Goal: Information Seeking & Learning: Learn about a topic

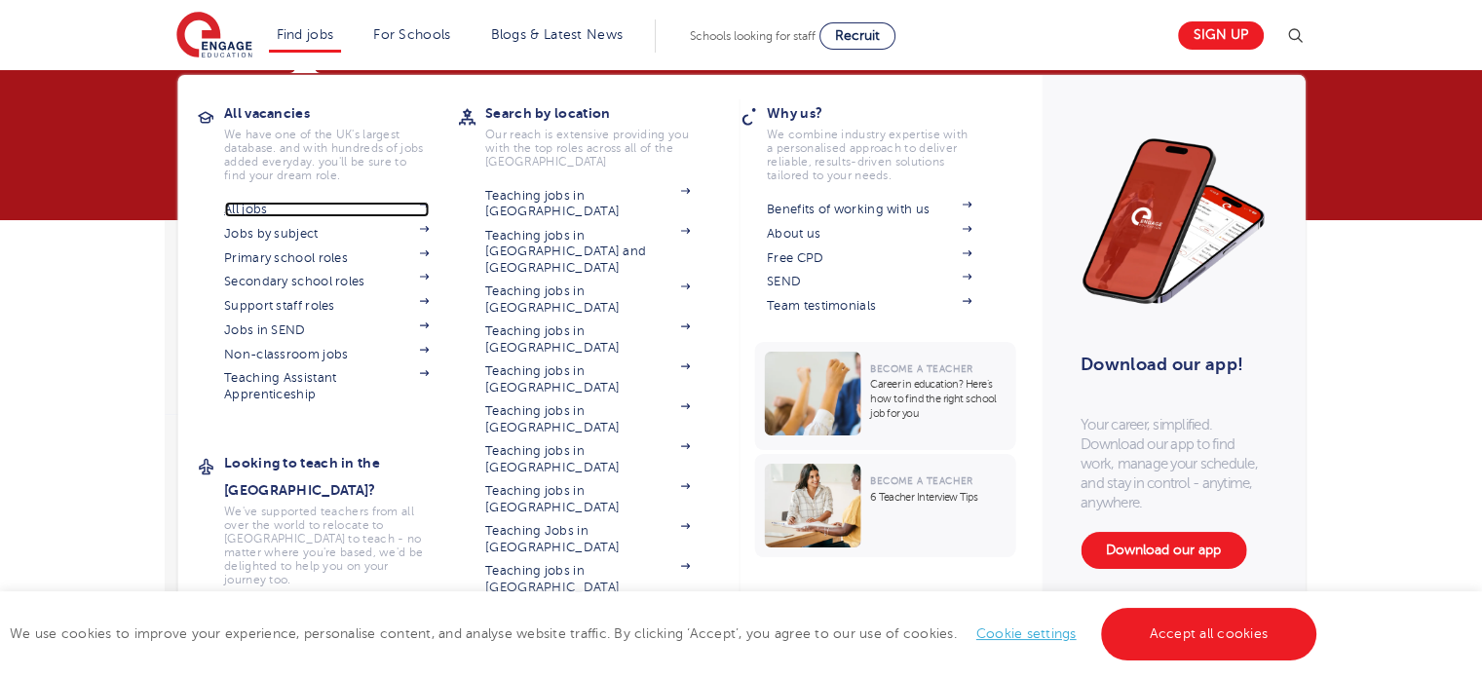
click at [259, 208] on link "All jobs" at bounding box center [326, 210] width 205 height 16
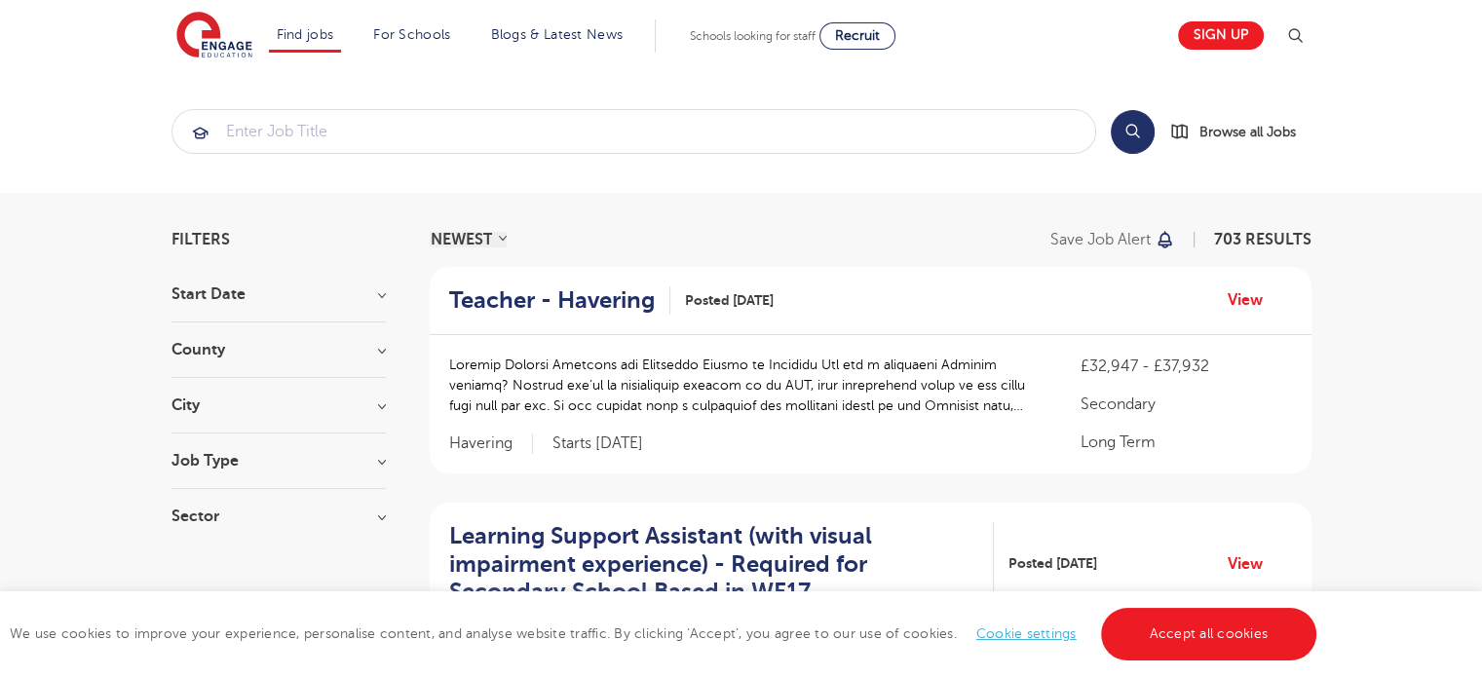
click at [277, 334] on section "Start Date September 85 November 6 October 3 Show more County London 503 Hertfo…" at bounding box center [278, 414] width 214 height 257
click at [279, 344] on h3 "County" at bounding box center [278, 350] width 214 height 16
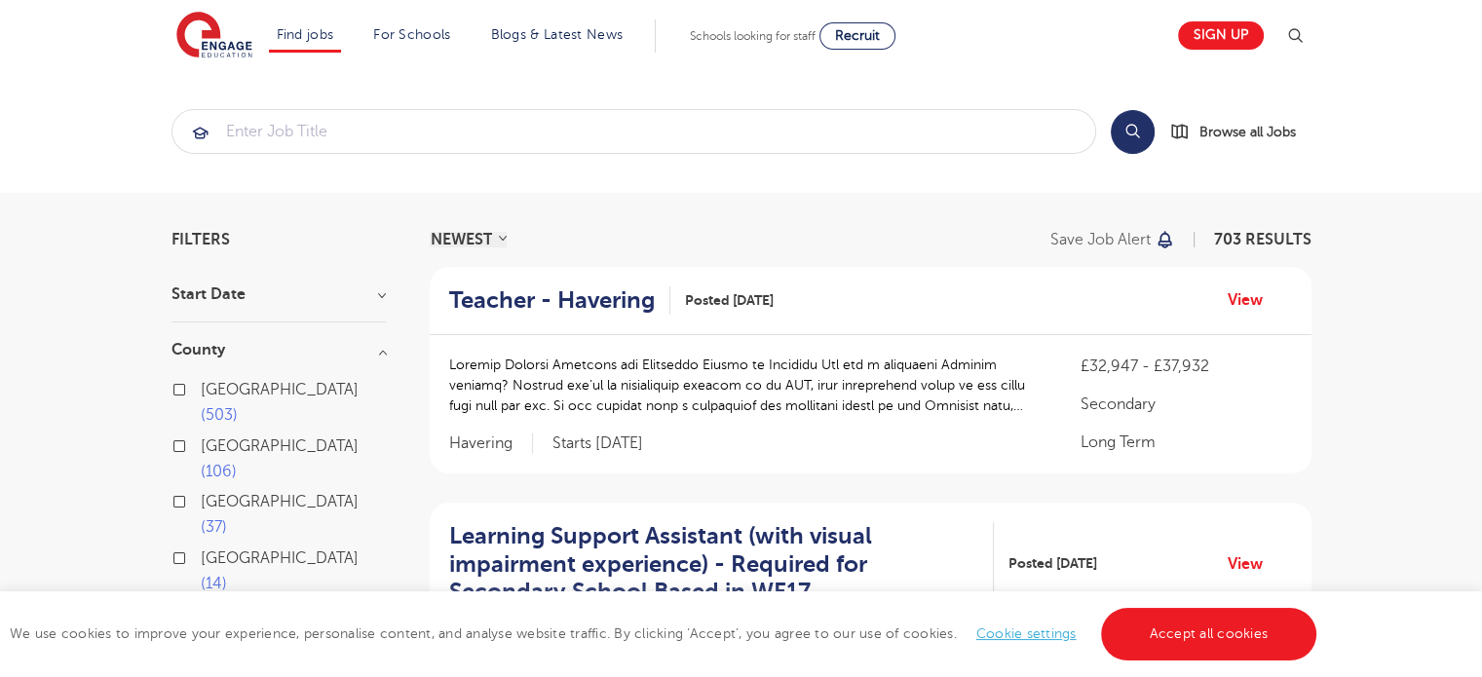
click at [208, 388] on input "London 503" at bounding box center [207, 387] width 13 height 13
checkbox input "true"
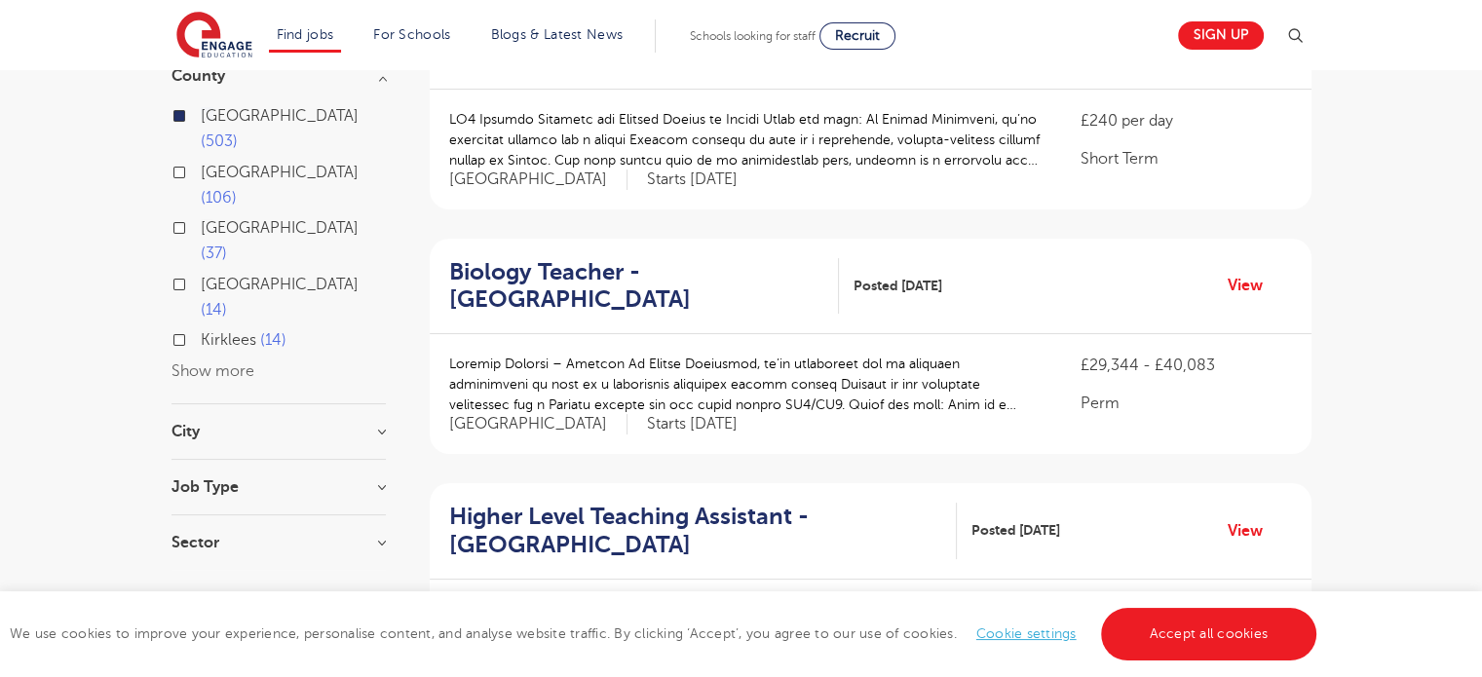
scroll to position [292, 0]
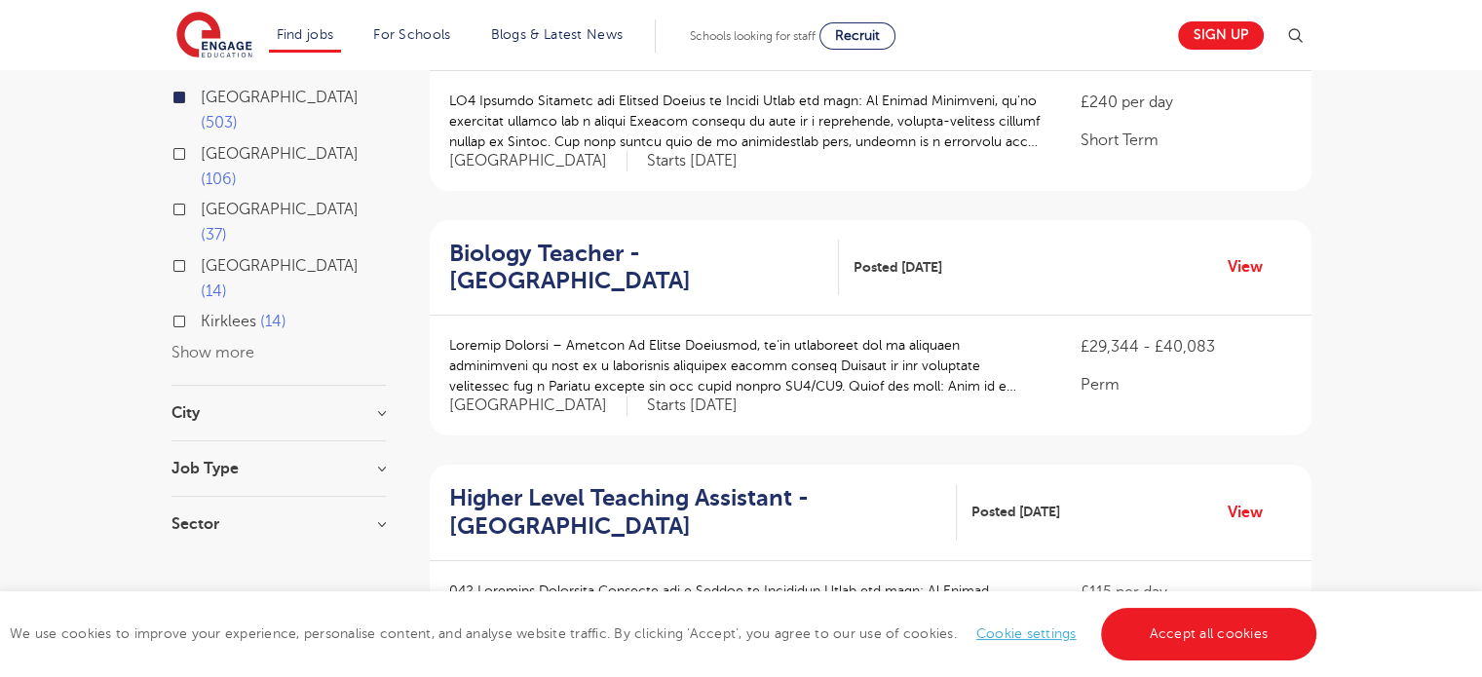
click at [289, 461] on h3 "Job Type" at bounding box center [278, 469] width 214 height 16
click at [288, 536] on h3 "Sector" at bounding box center [278, 544] width 214 height 16
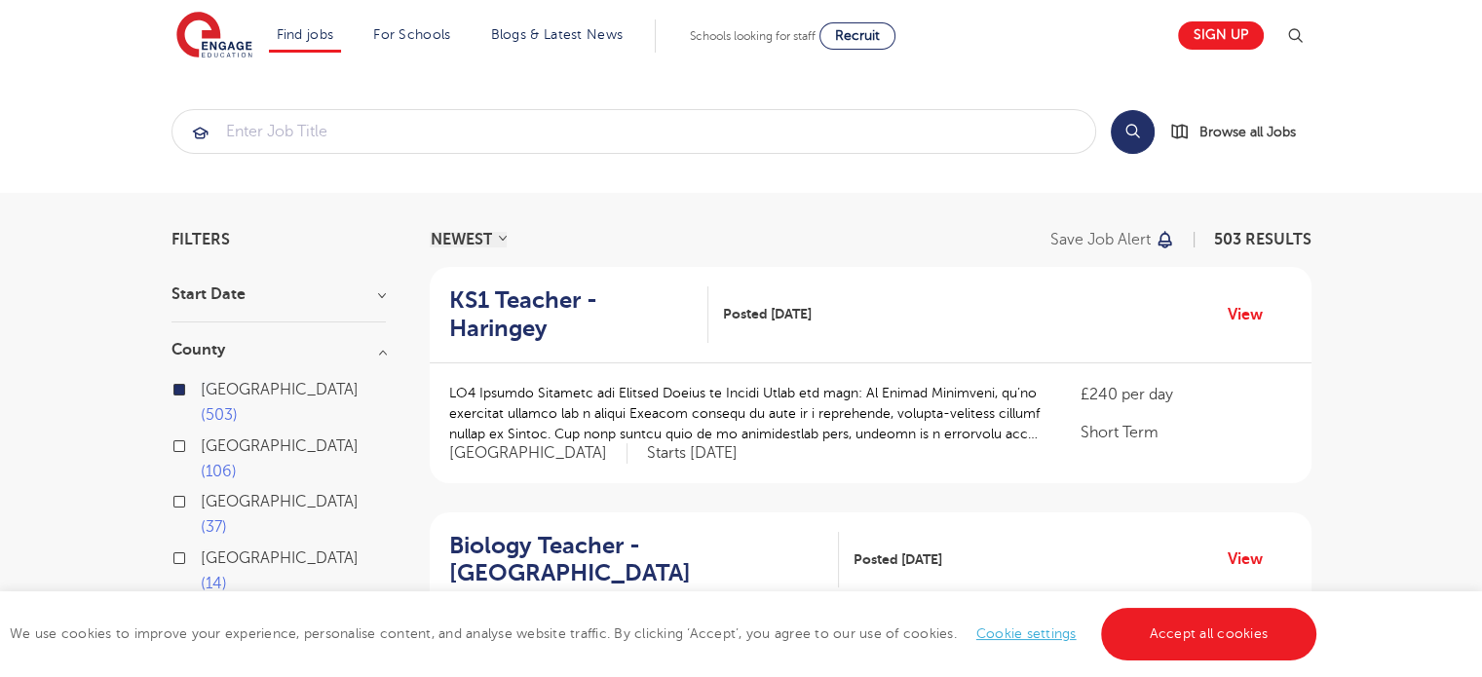
click at [263, 295] on h3 "Start Date" at bounding box center [278, 294] width 214 height 16
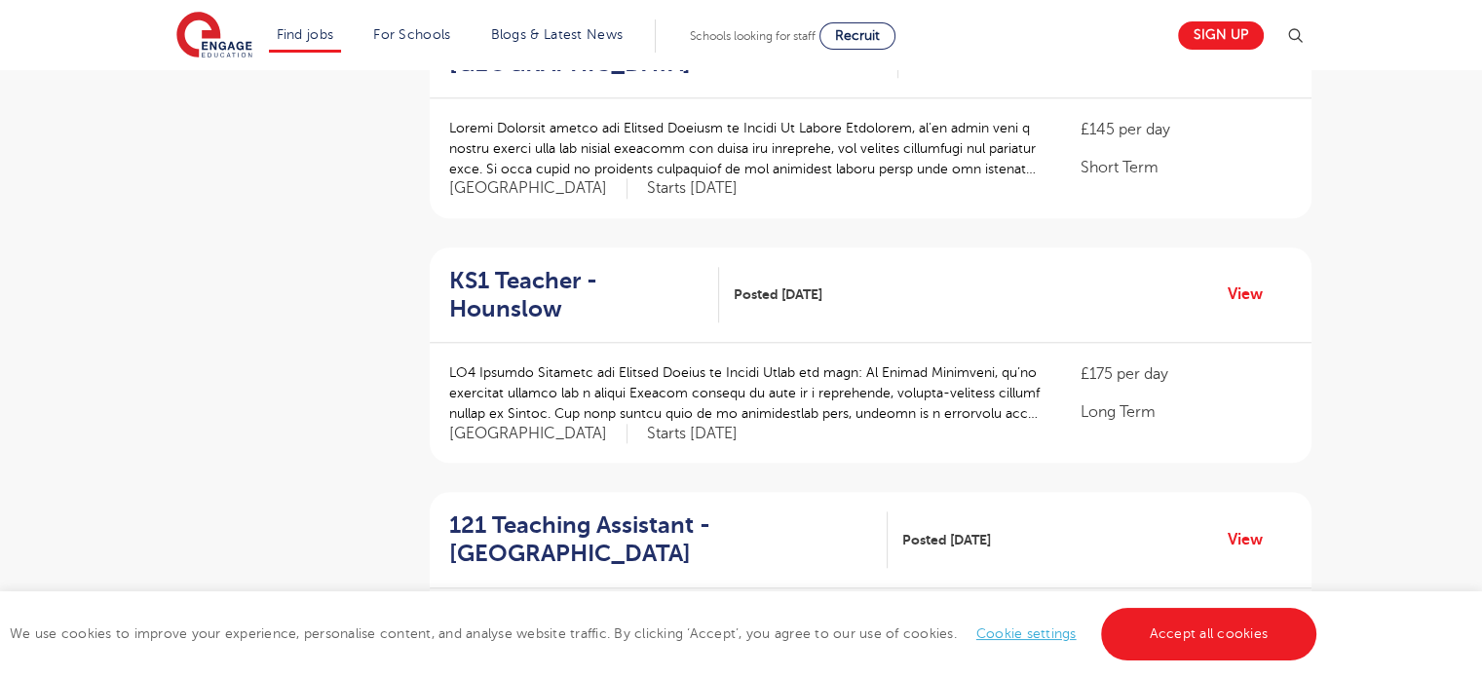
scroll to position [2241, 0]
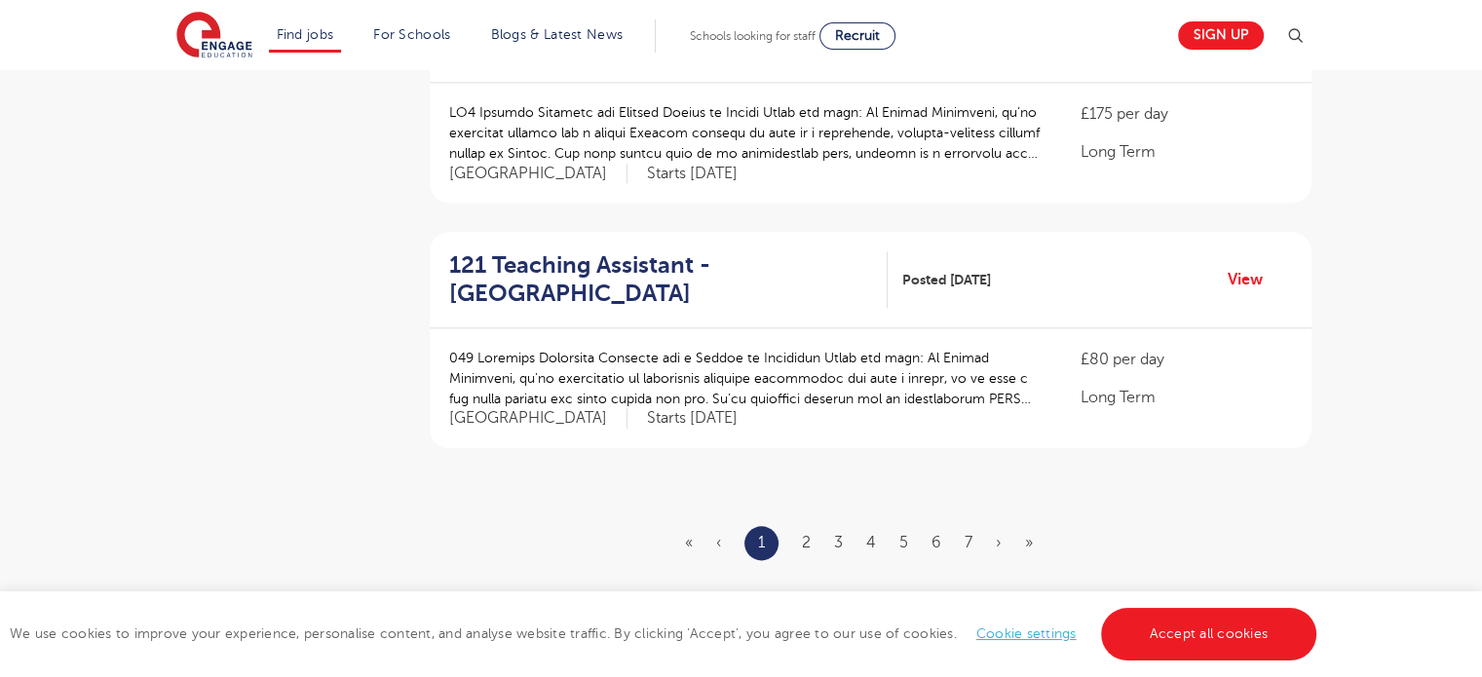
click at [813, 526] on ul "« ‹ 1 2 3 4 5 6 7 › »" at bounding box center [870, 543] width 371 height 34
click at [807, 534] on link "2" at bounding box center [806, 543] width 9 height 18
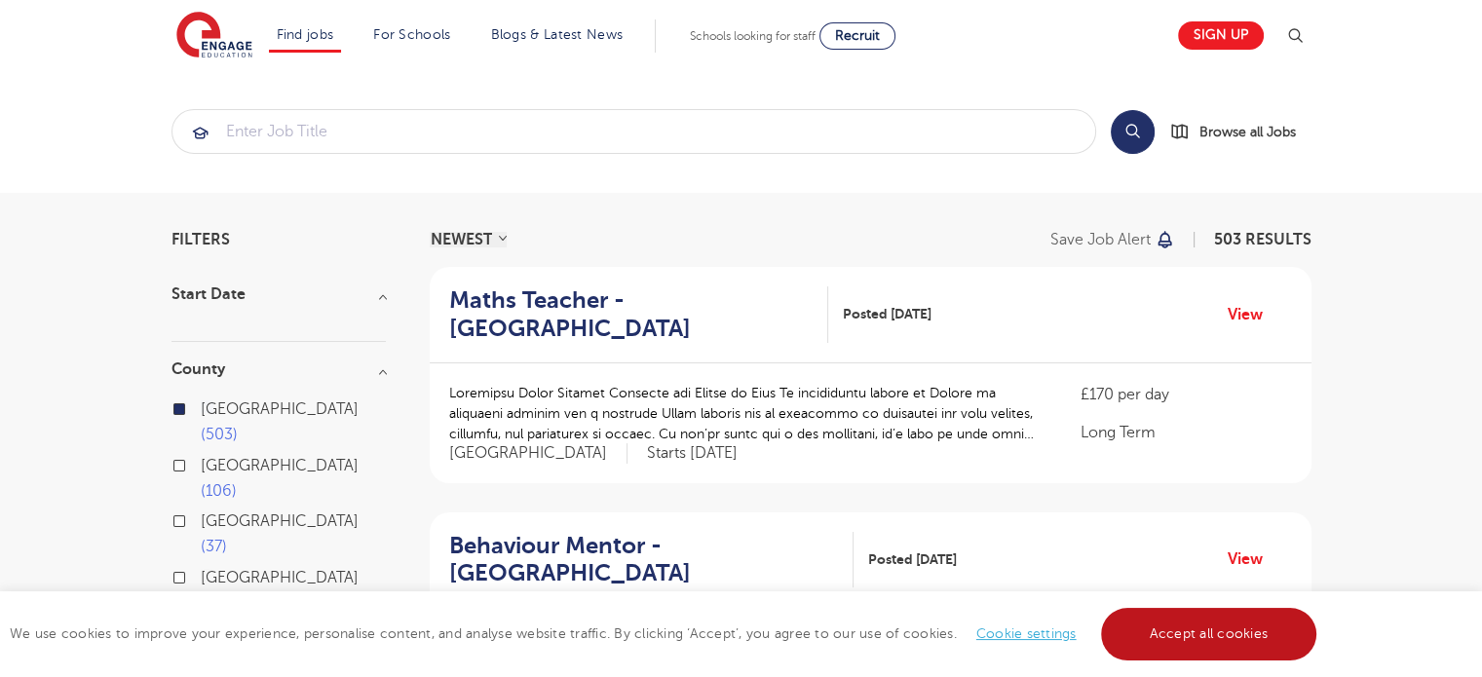
click at [1291, 628] on link "Accept all cookies" at bounding box center [1209, 634] width 216 height 53
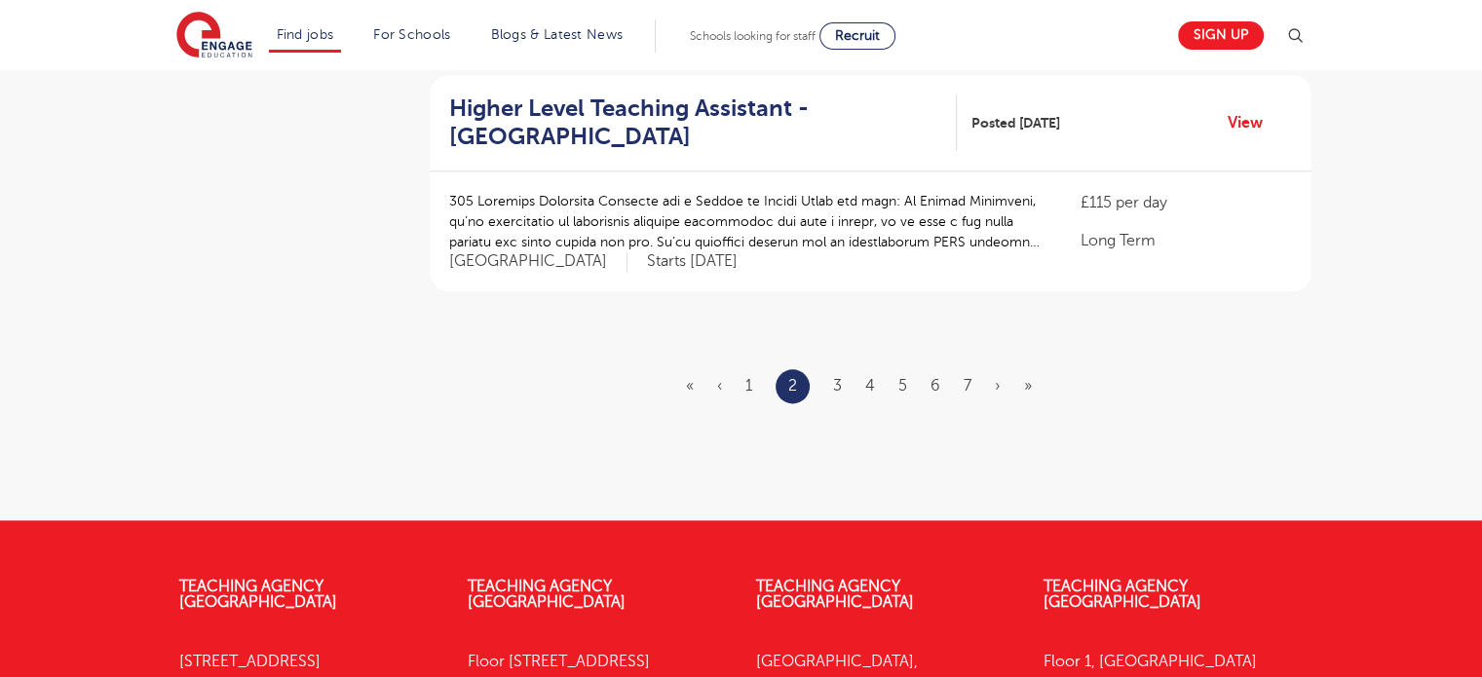
scroll to position [2533, 0]
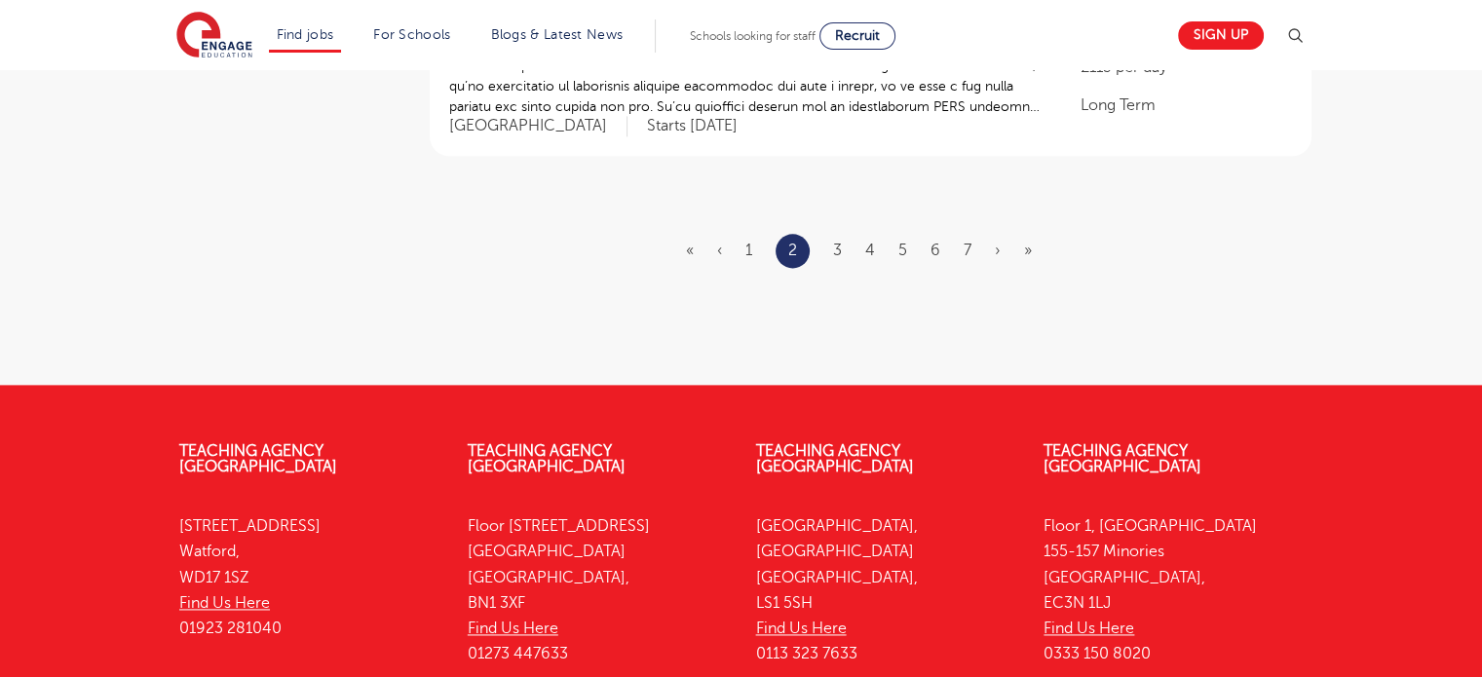
click at [846, 234] on ul "« ‹ 1 2 3 4 5 6 7 › »" at bounding box center [870, 251] width 369 height 34
click at [841, 242] on link "3" at bounding box center [837, 251] width 9 height 18
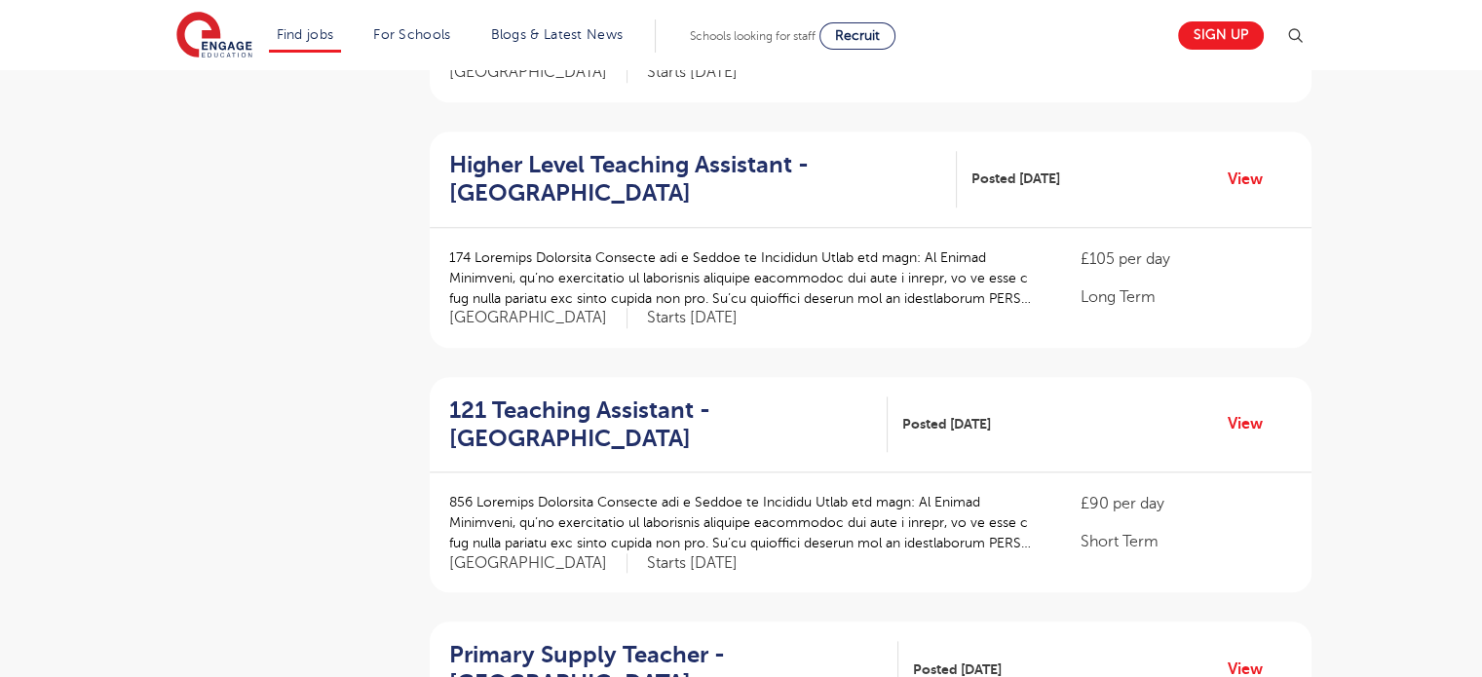
scroll to position [2338, 0]
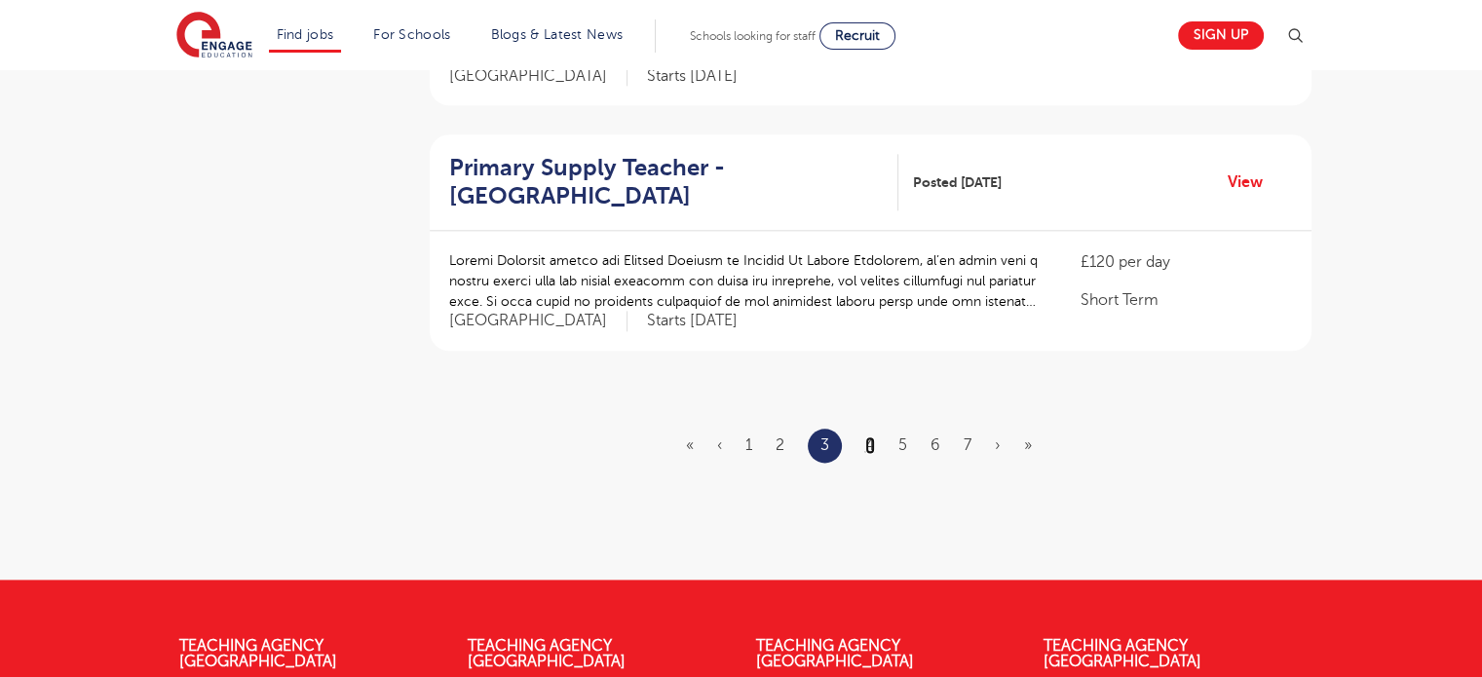
click at [870, 436] on link "4" at bounding box center [870, 445] width 10 height 18
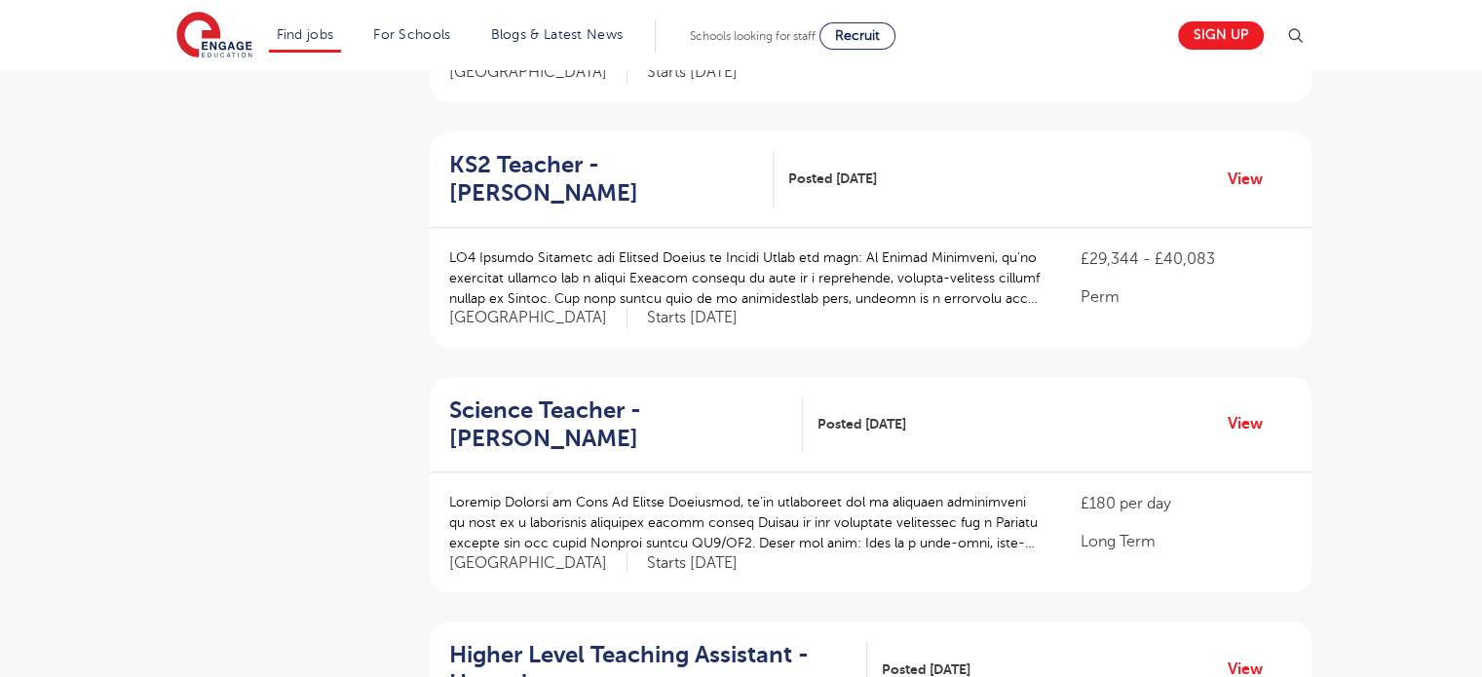
scroll to position [2241, 0]
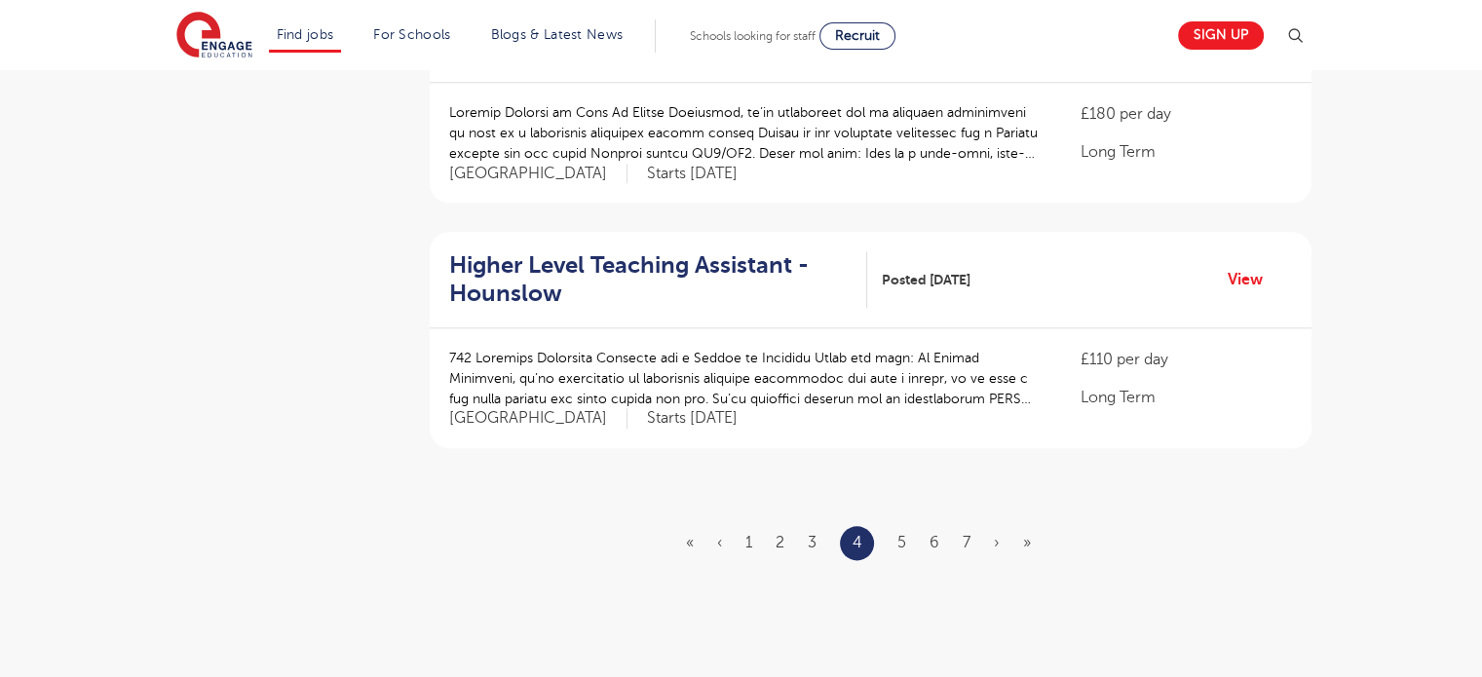
click at [895, 526] on ul "« ‹ 1 2 3 4 5 6 7 › »" at bounding box center [870, 543] width 368 height 34
click at [900, 534] on link "5" at bounding box center [901, 543] width 9 height 18
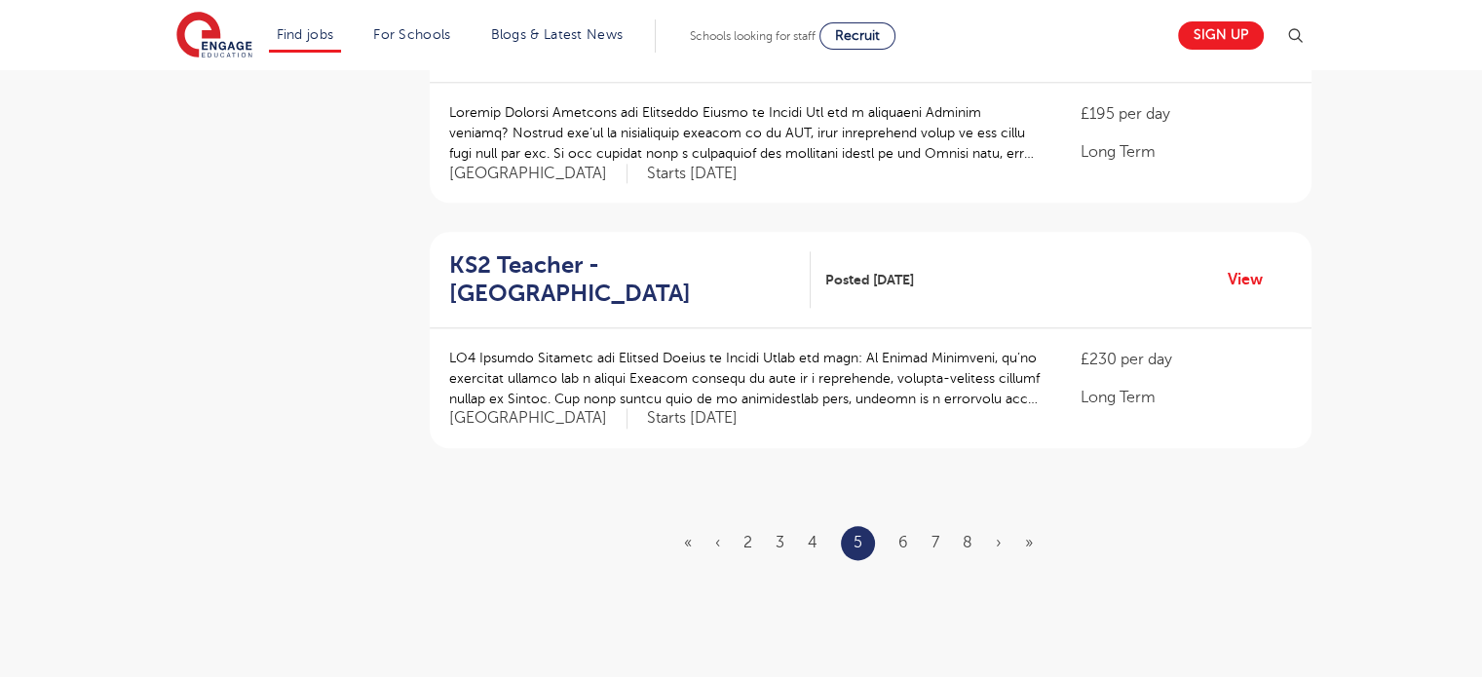
scroll to position [0, 0]
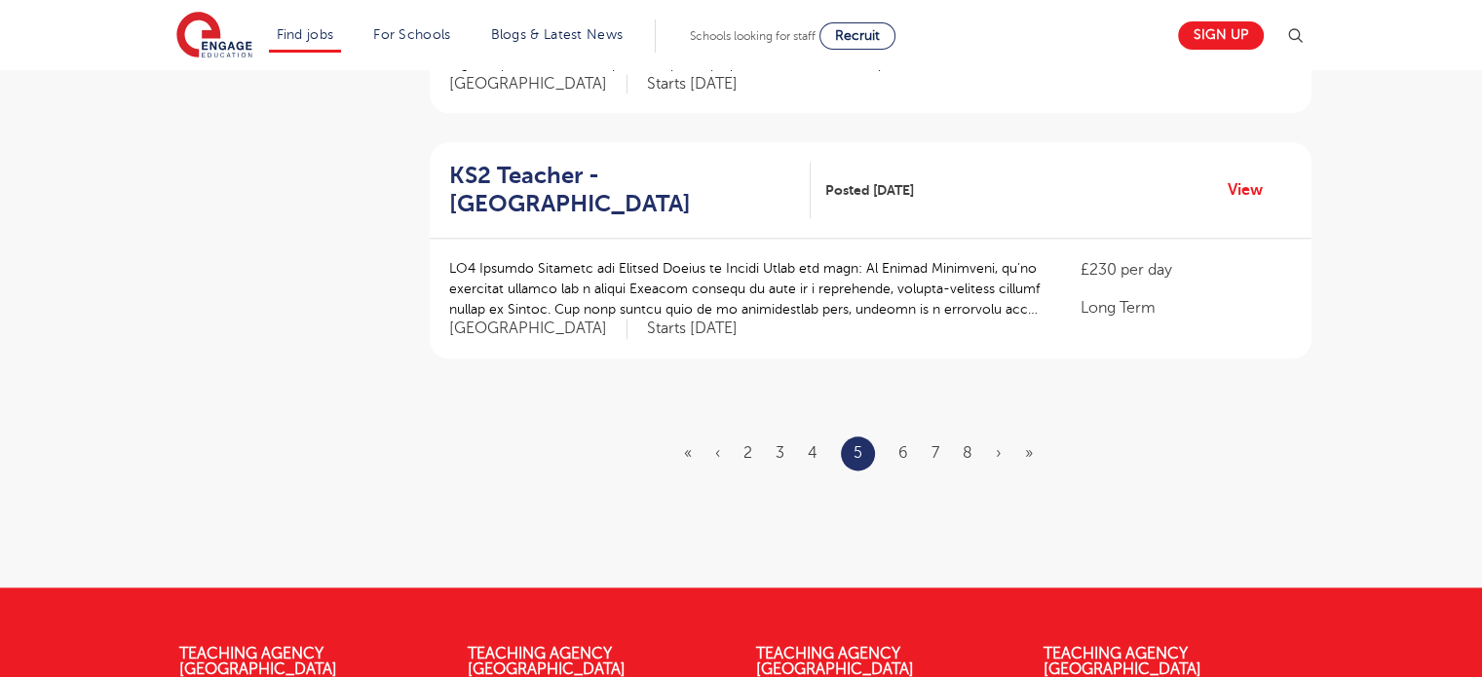
scroll to position [2533, 0]
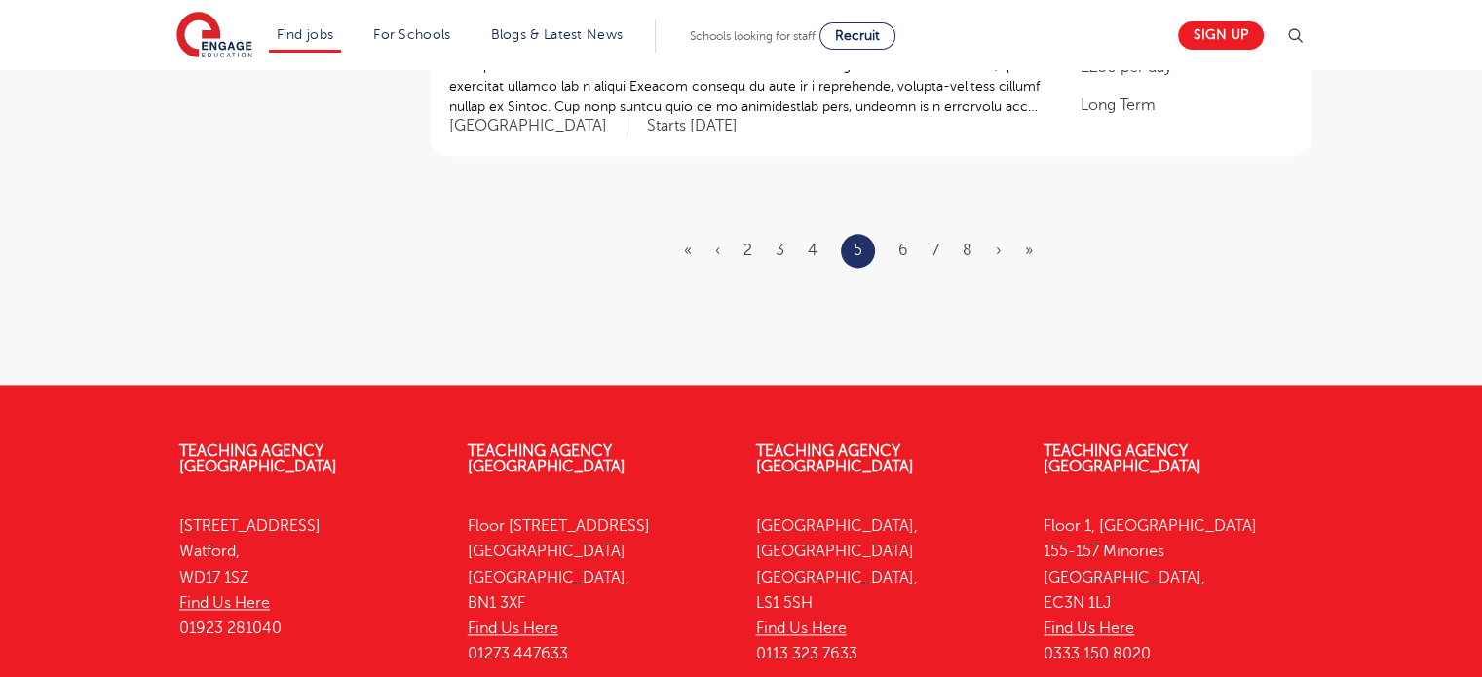
click at [911, 234] on ul "« ‹ 2 3 4 5 6 7 8 › »" at bounding box center [870, 251] width 372 height 34
click at [905, 242] on link "6" at bounding box center [903, 251] width 10 height 18
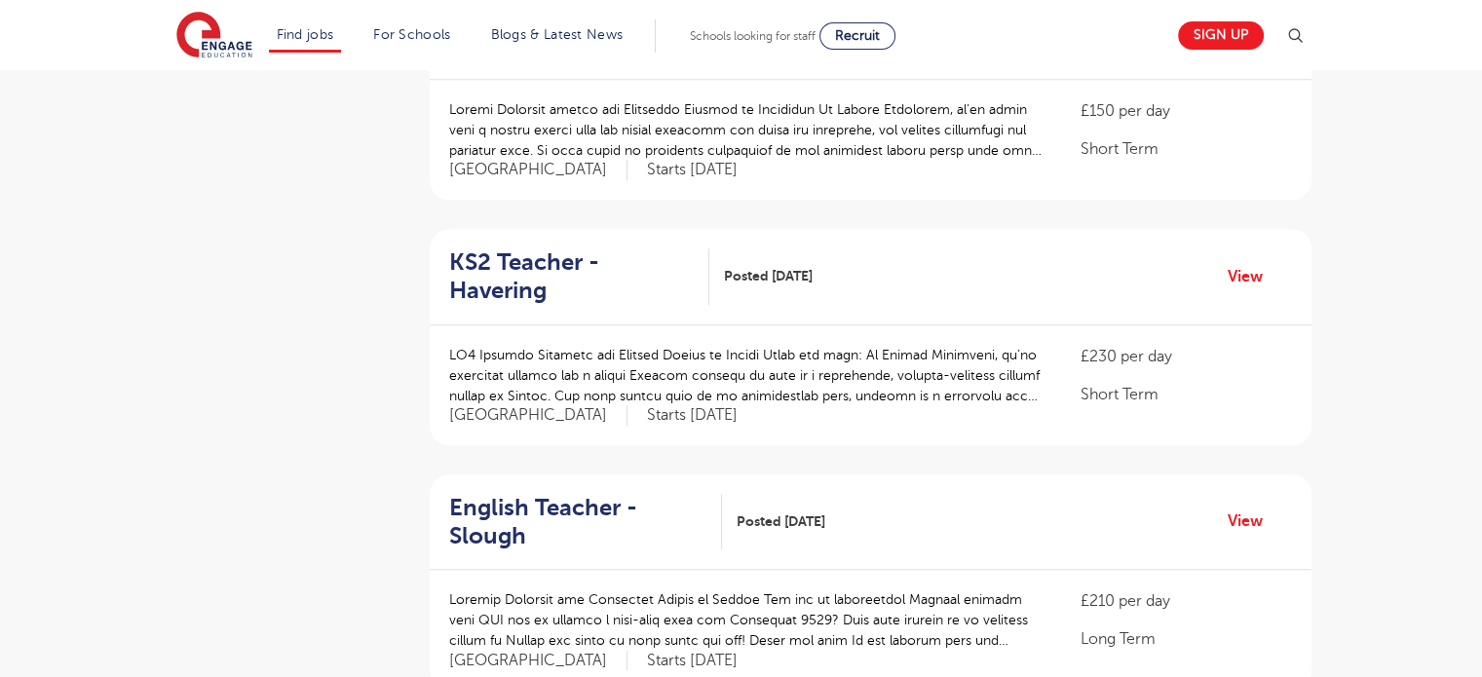
scroll to position [2241, 0]
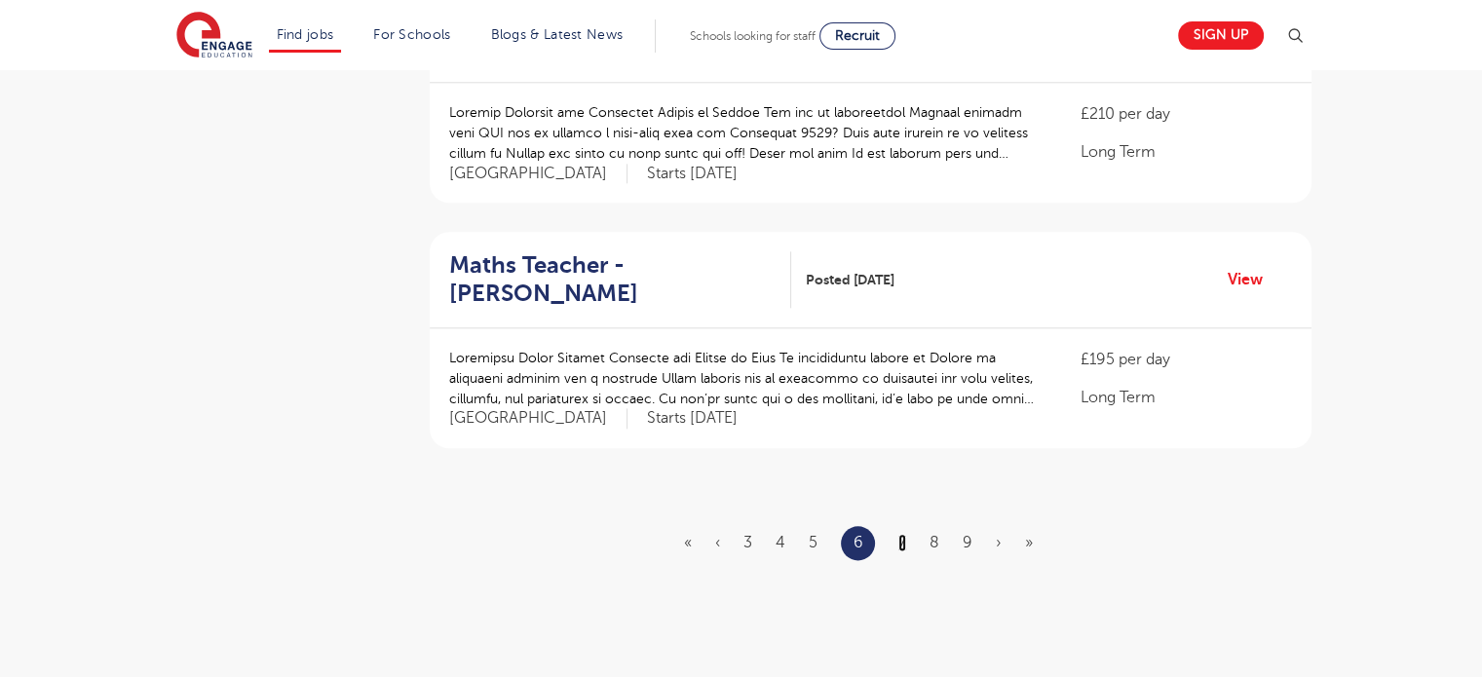
click at [906, 534] on link "7" at bounding box center [902, 543] width 8 height 18
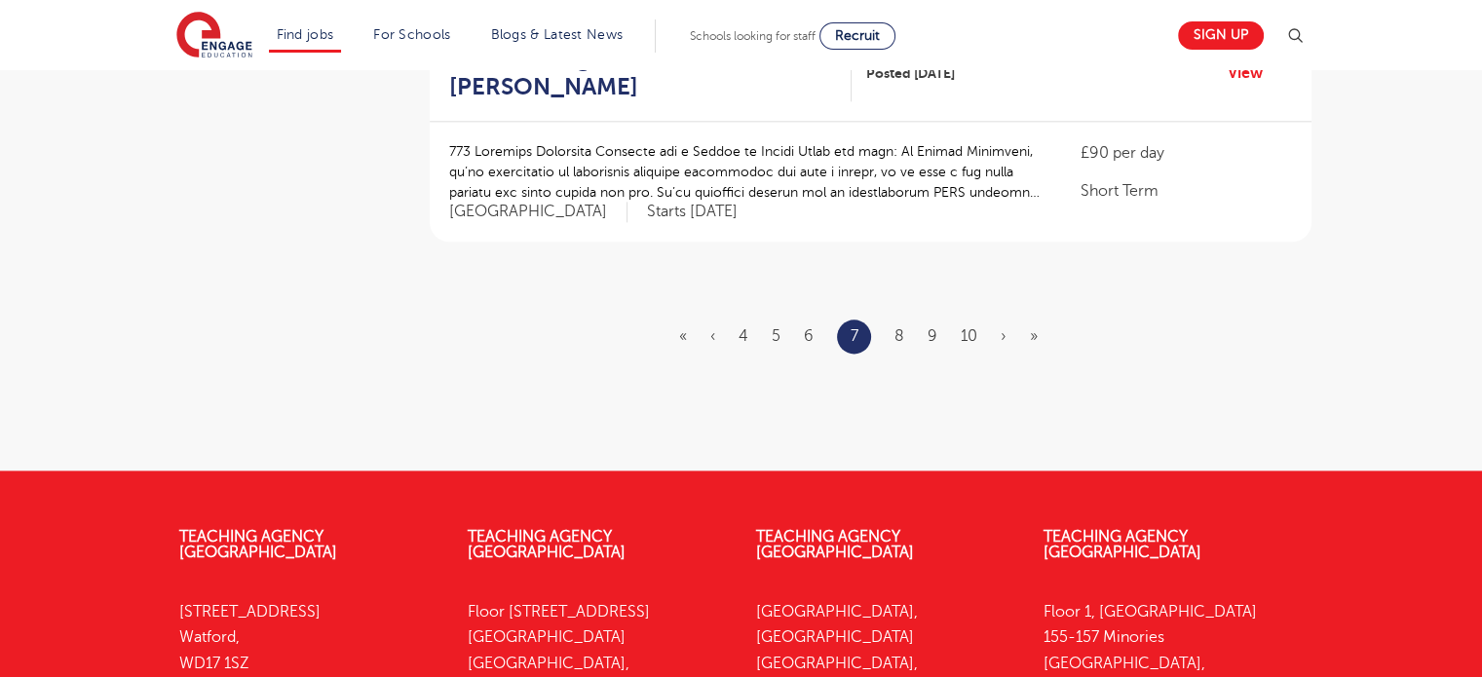
scroll to position [2533, 0]
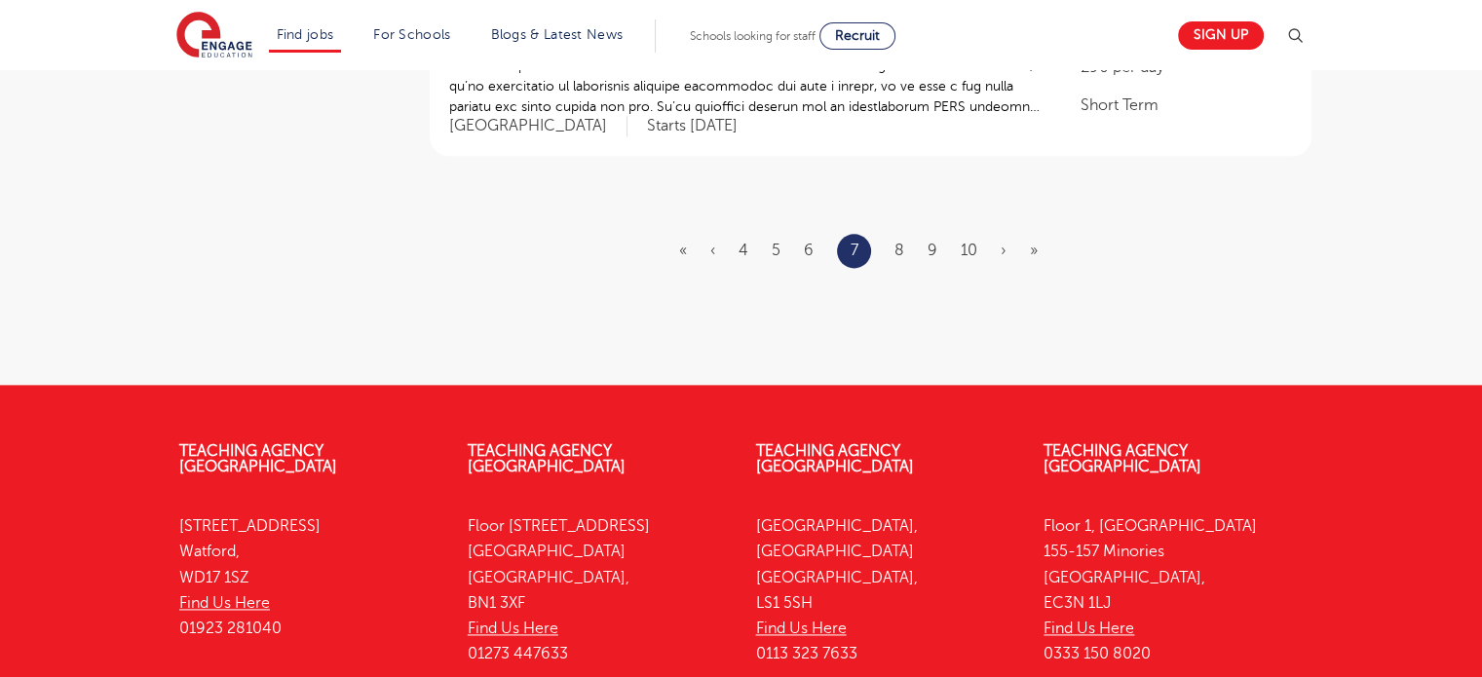
click at [904, 234] on ul "« ‹ 4 5 6 7 8 9 10 › »" at bounding box center [870, 251] width 382 height 34
click at [901, 242] on link "8" at bounding box center [899, 251] width 10 height 18
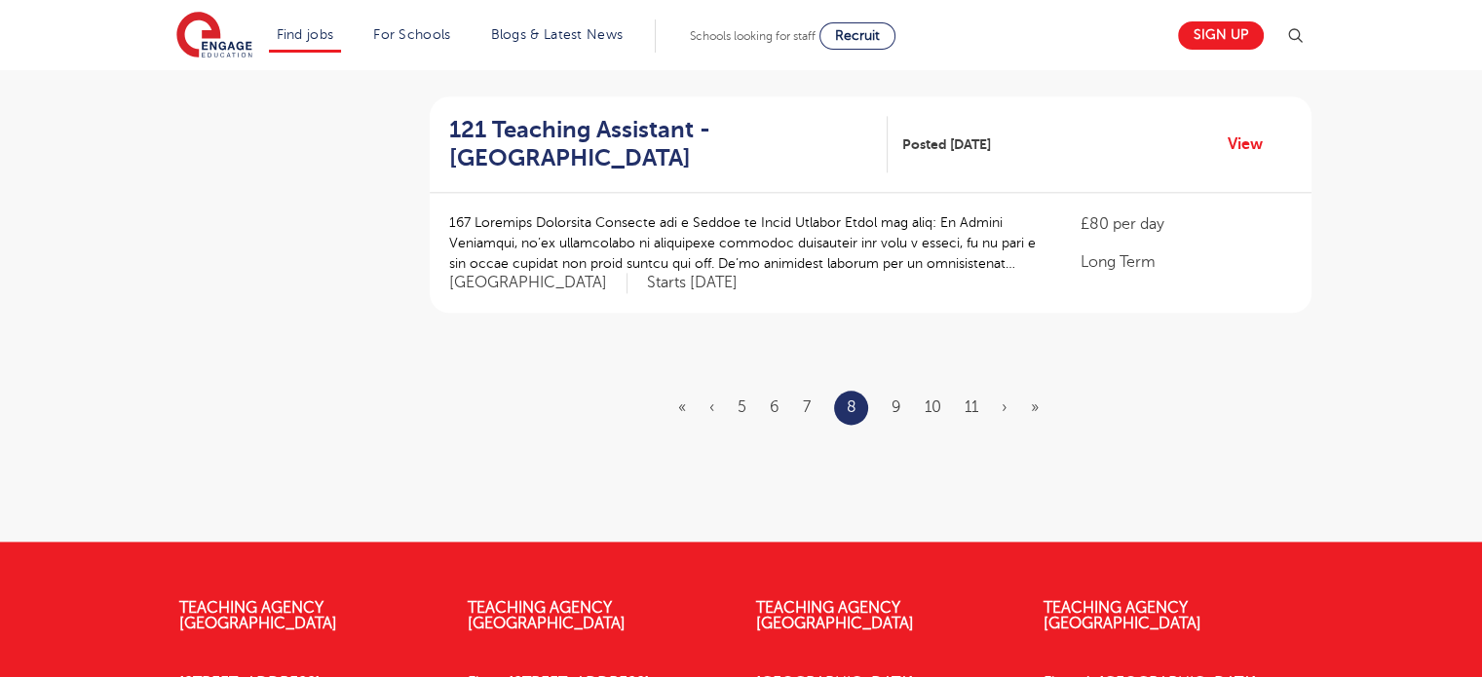
scroll to position [2533, 0]
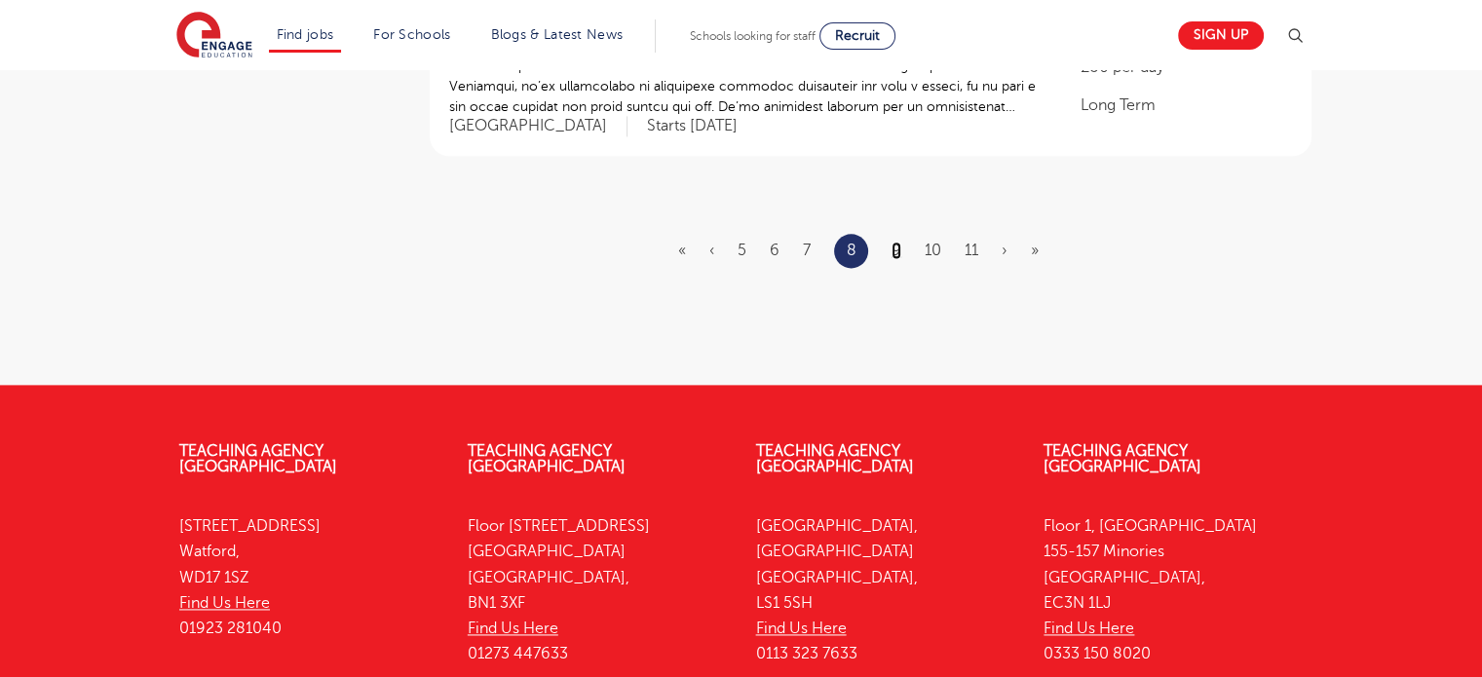
click at [892, 242] on link "9" at bounding box center [896, 251] width 10 height 18
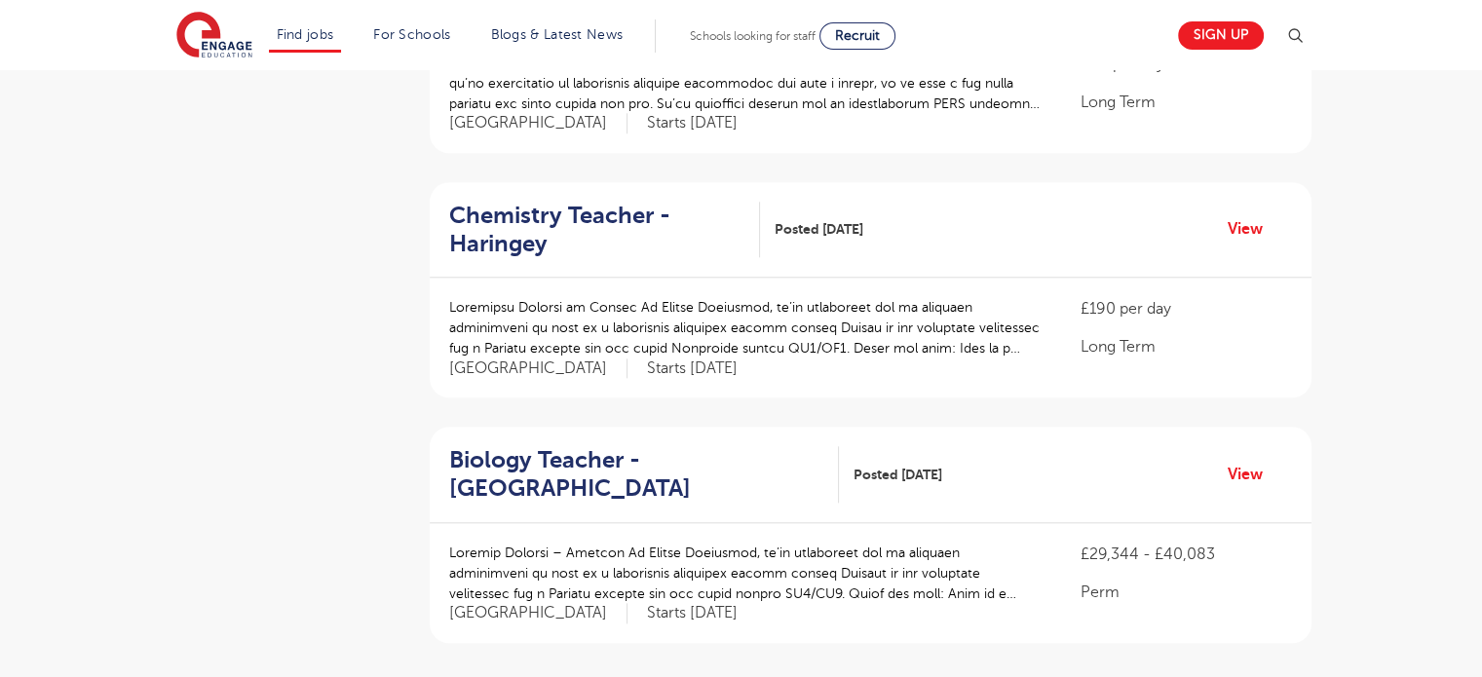
scroll to position [2630, 0]
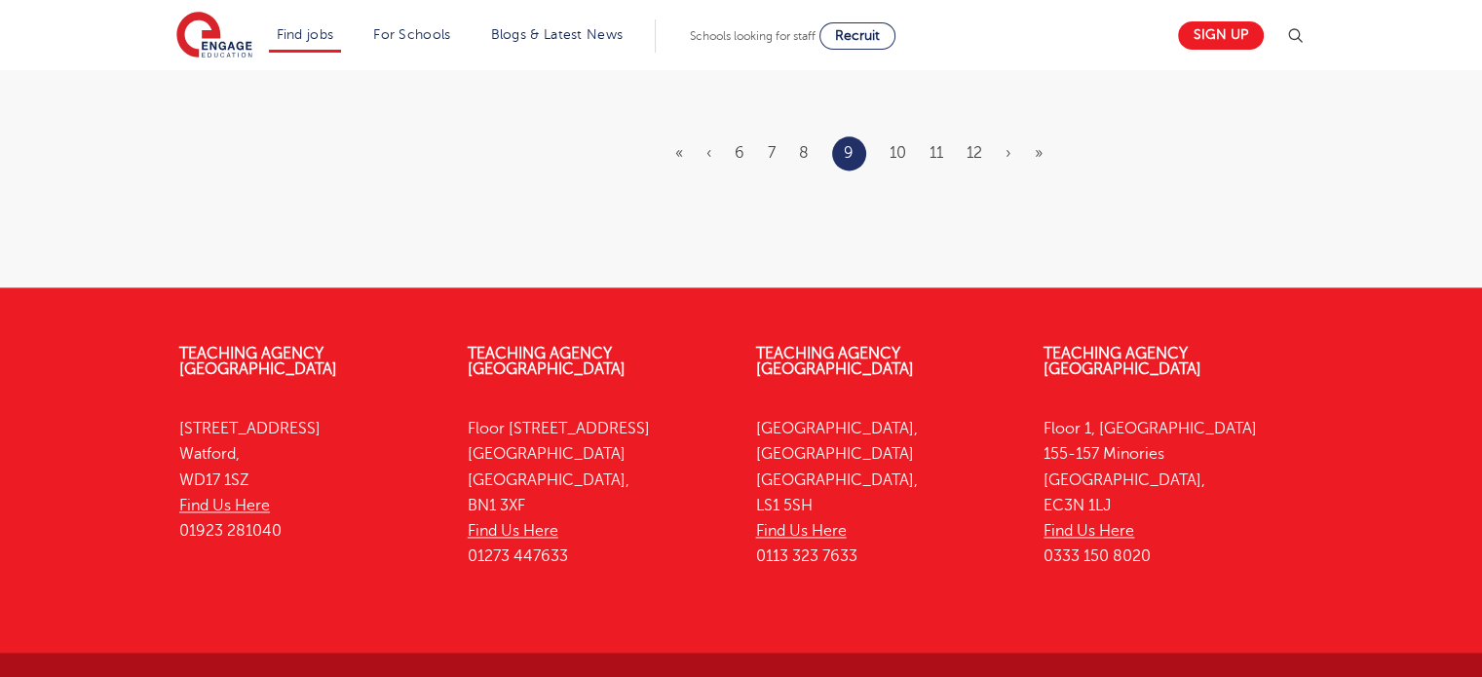
click at [896, 140] on li "10" at bounding box center [897, 152] width 17 height 25
click at [902, 144] on link "10" at bounding box center [897, 153] width 17 height 18
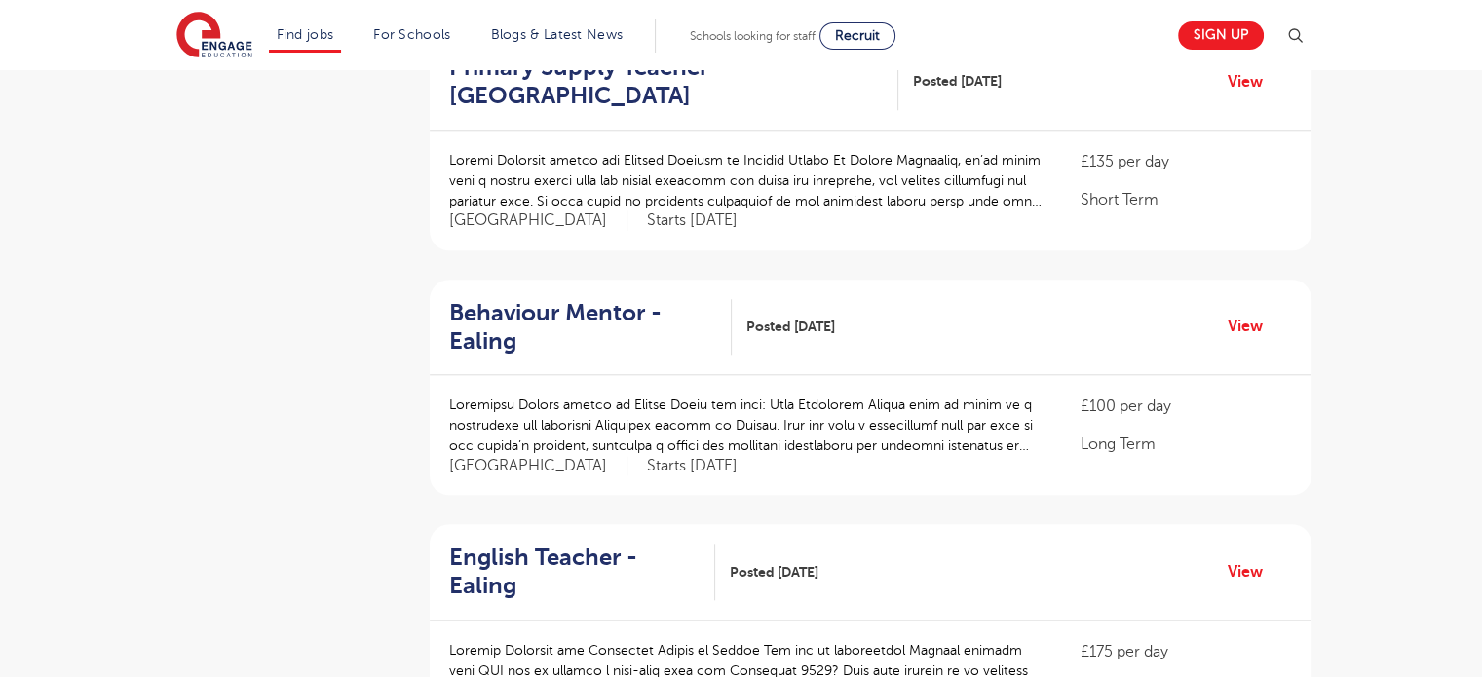
scroll to position [2533, 0]
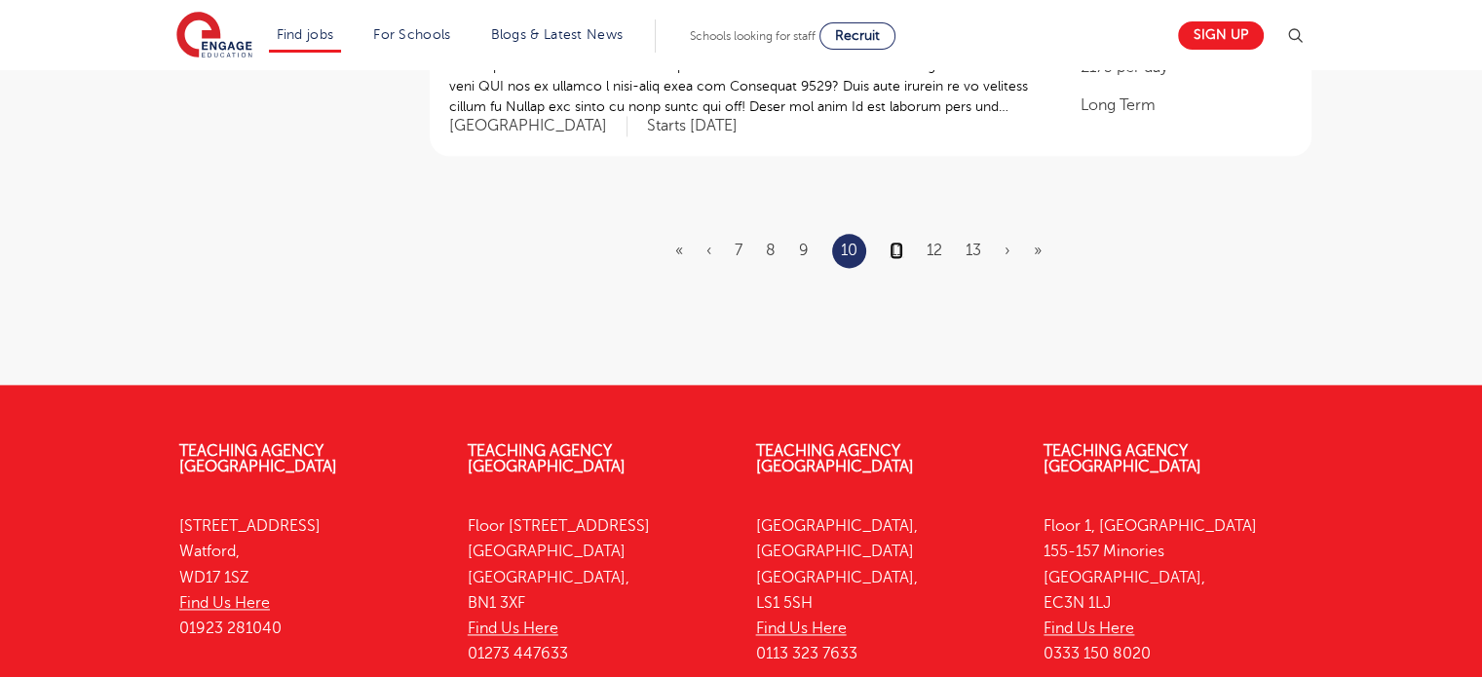
click at [900, 242] on link "11" at bounding box center [896, 251] width 14 height 18
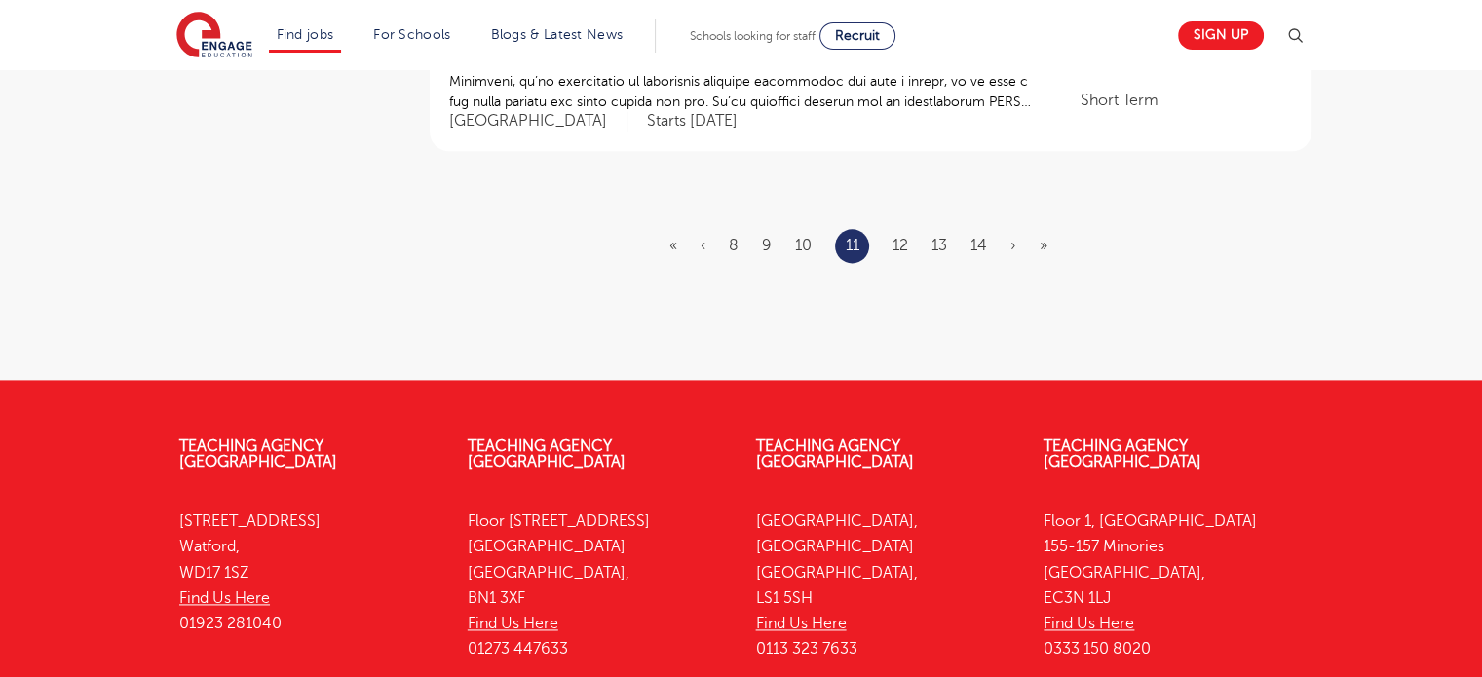
scroll to position [0, 0]
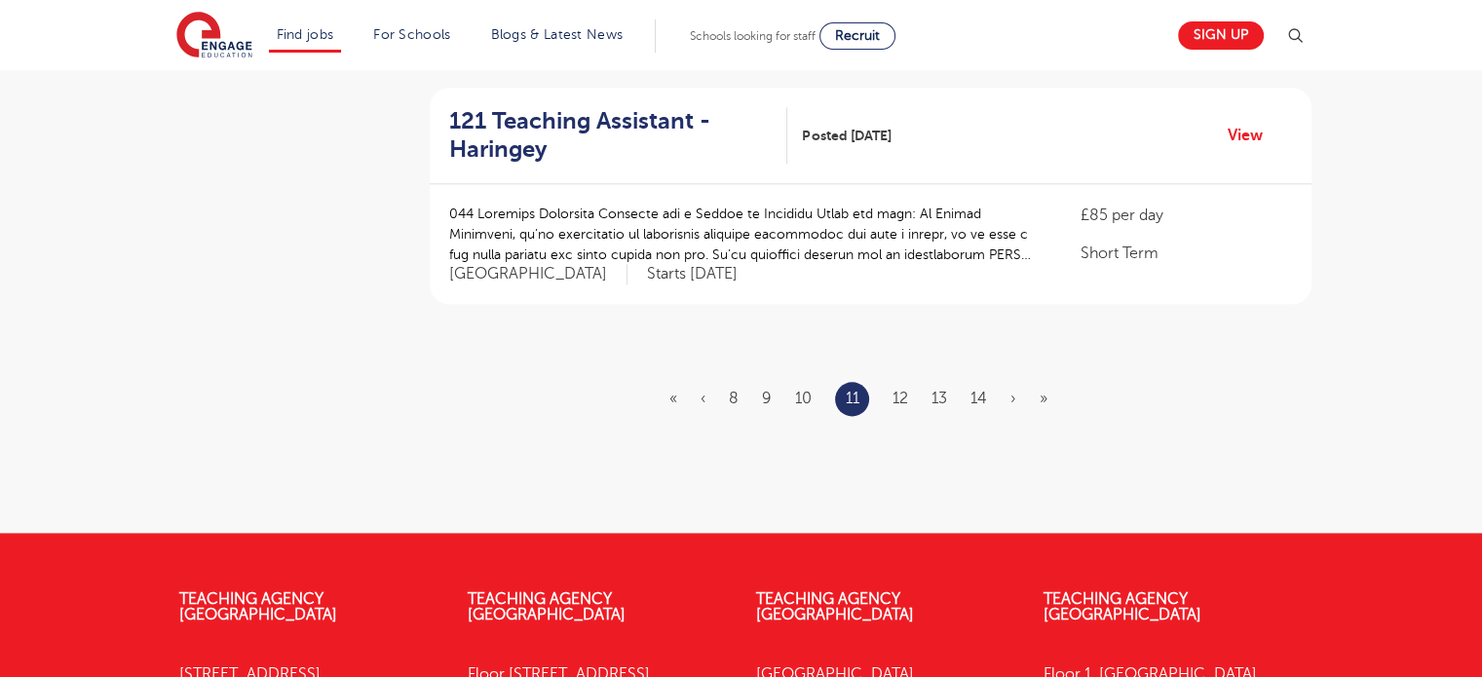
scroll to position [2533, 0]
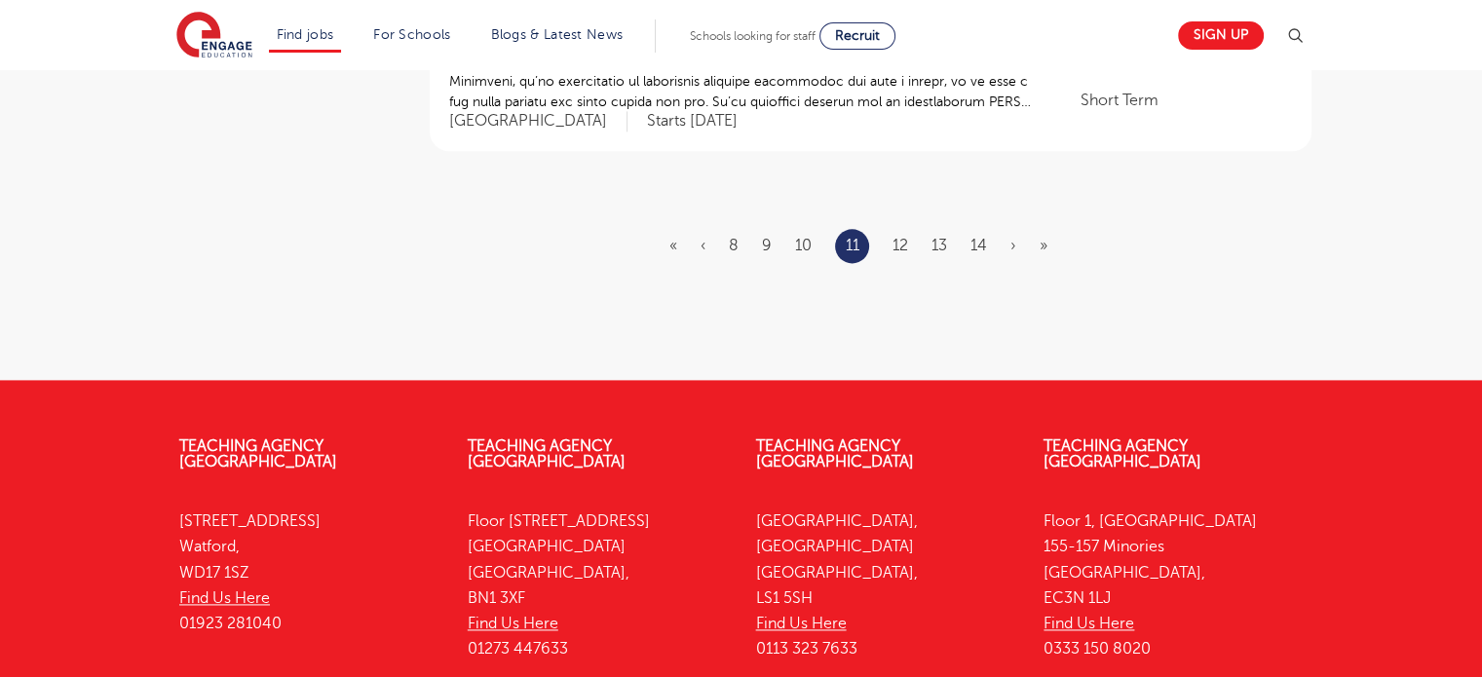
drag, startPoint x: 904, startPoint y: 200, endPoint x: 904, endPoint y: 219, distance: 19.5
click at [904, 229] on ul "« ‹ 8 9 10 11 12 13 14 › »" at bounding box center [869, 246] width 401 height 34
click at [904, 237] on link "12" at bounding box center [900, 246] width 16 height 18
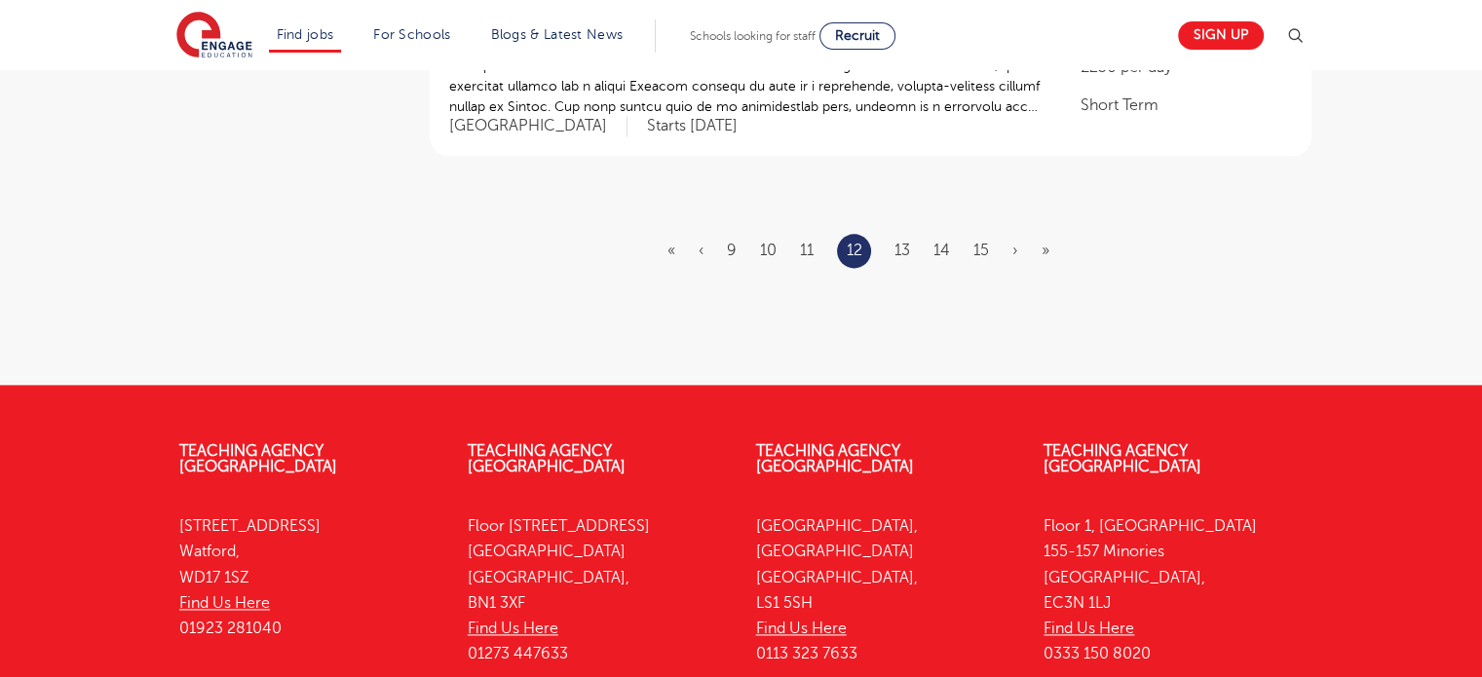
scroll to position [0, 0]
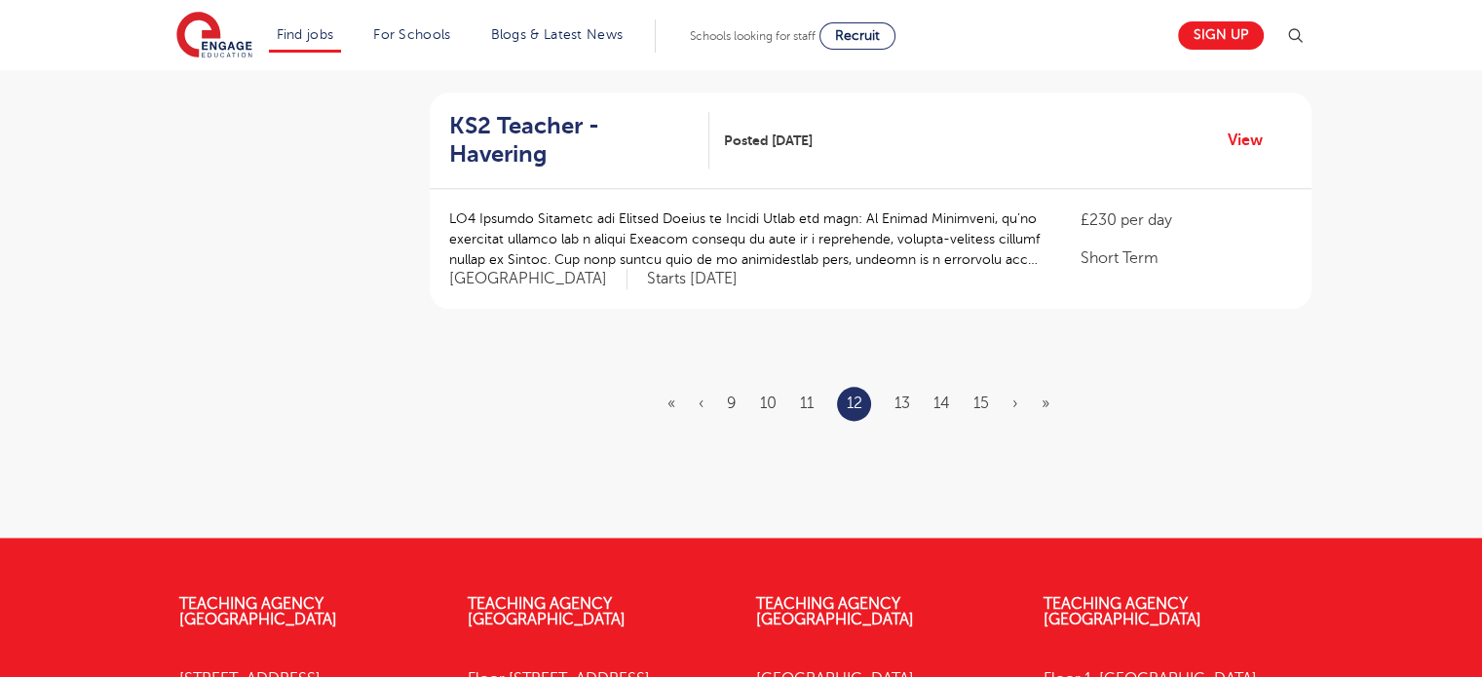
scroll to position [2533, 0]
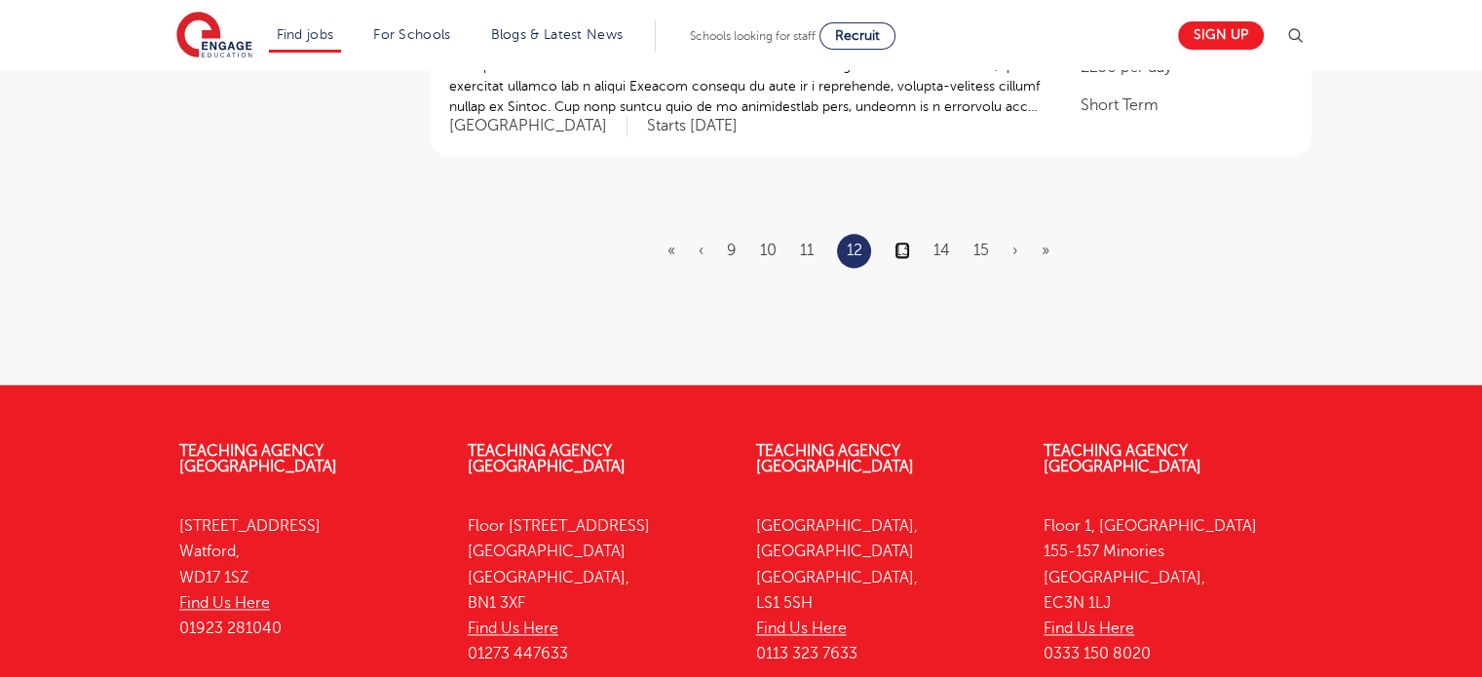
click at [908, 242] on link "13" at bounding box center [902, 251] width 16 height 18
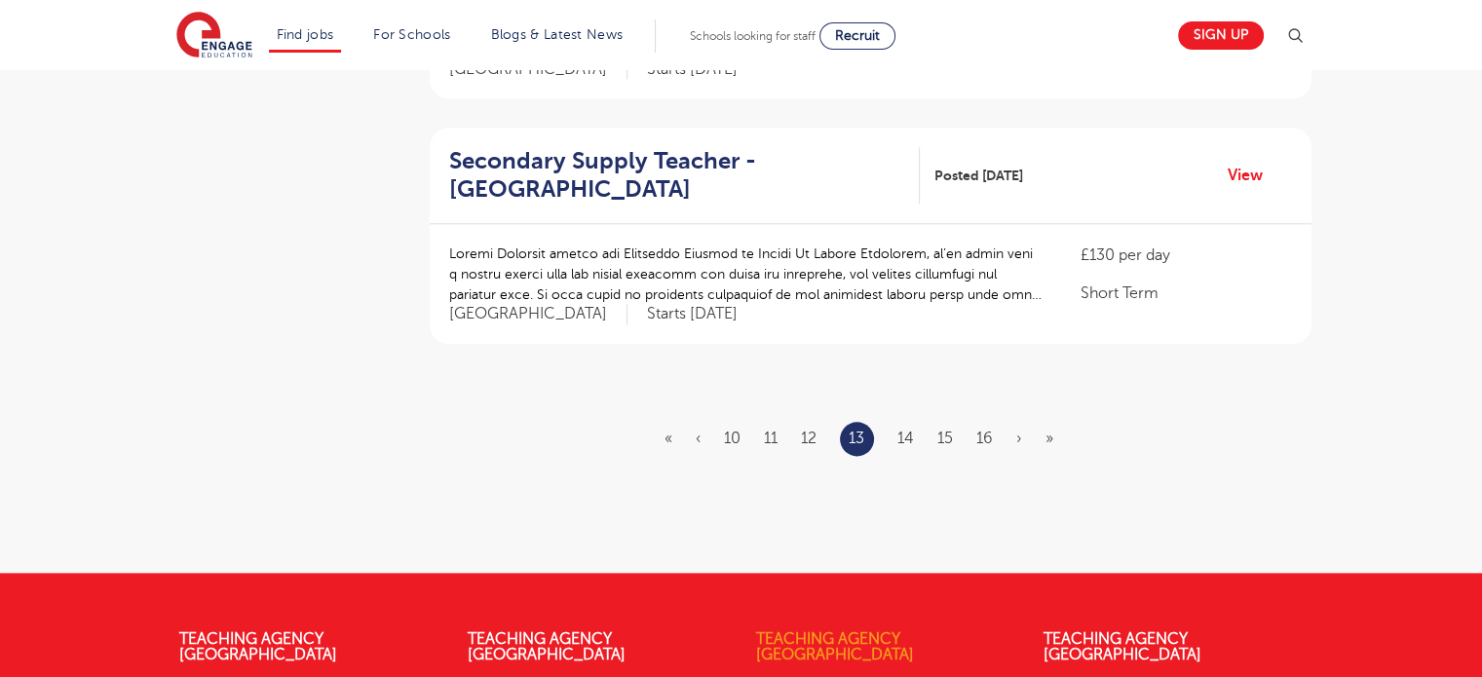
scroll to position [2630, 0]
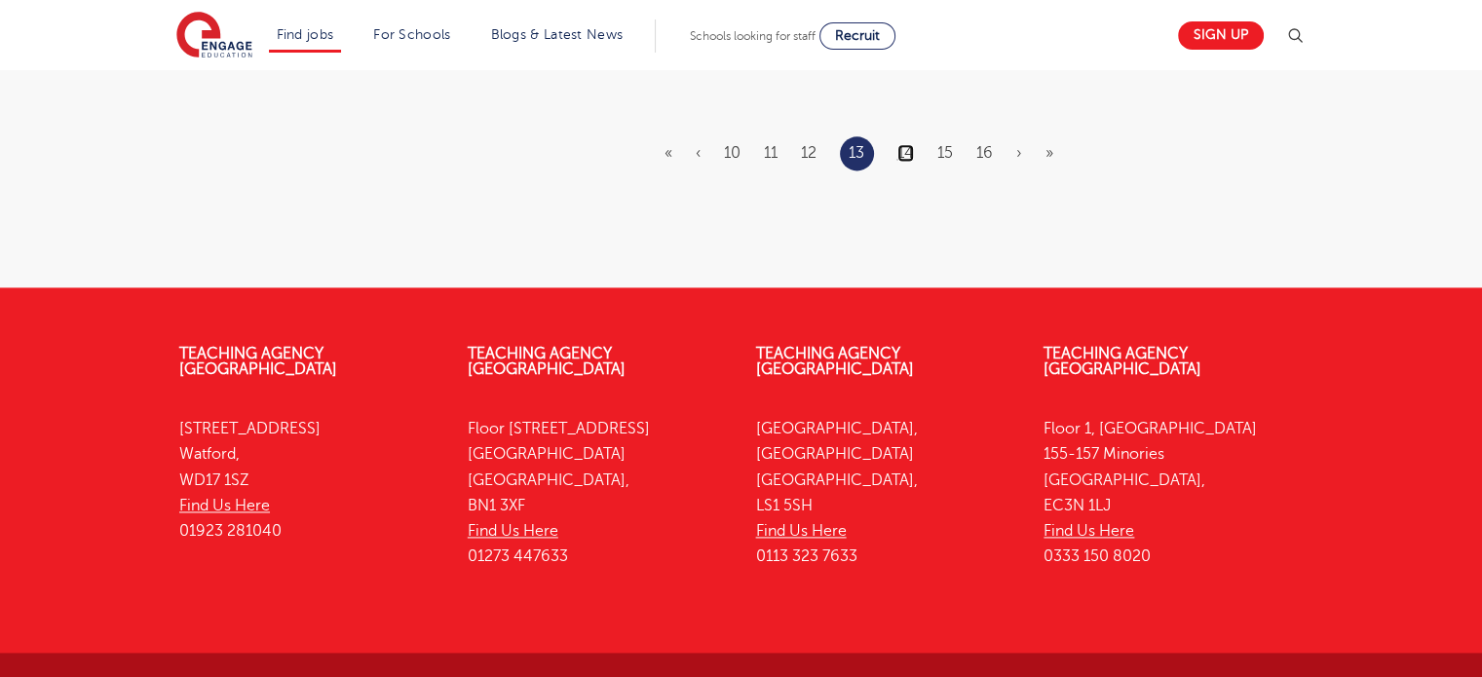
click at [912, 144] on link "14" at bounding box center [905, 153] width 17 height 18
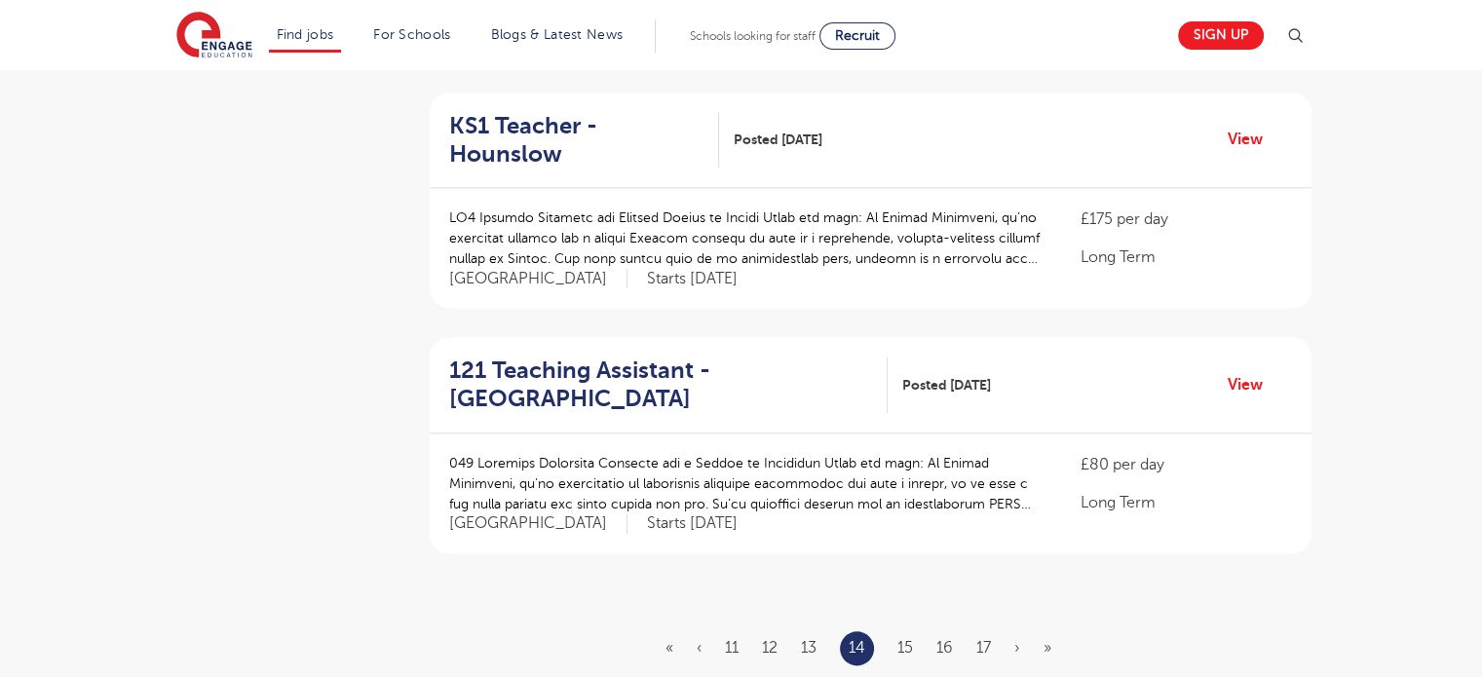
scroll to position [2241, 0]
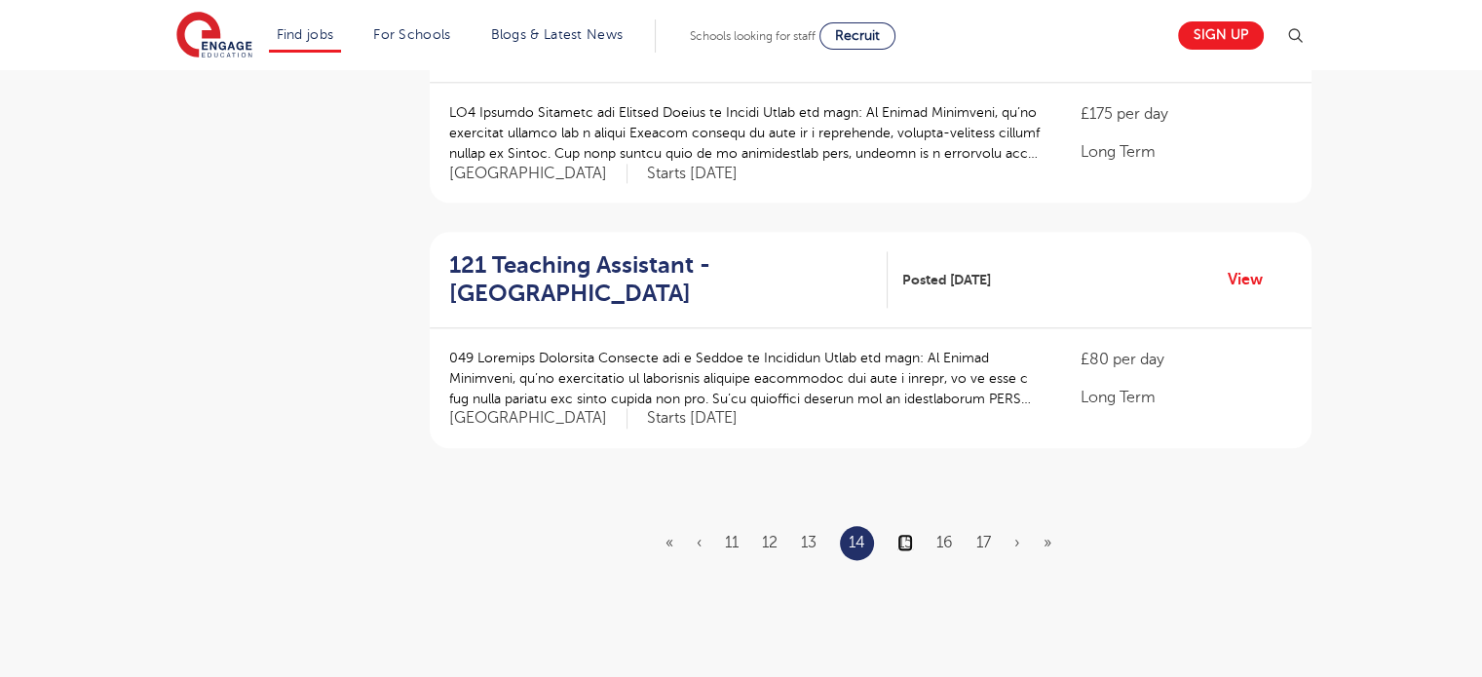
click at [908, 534] on link "15" at bounding box center [905, 543] width 16 height 18
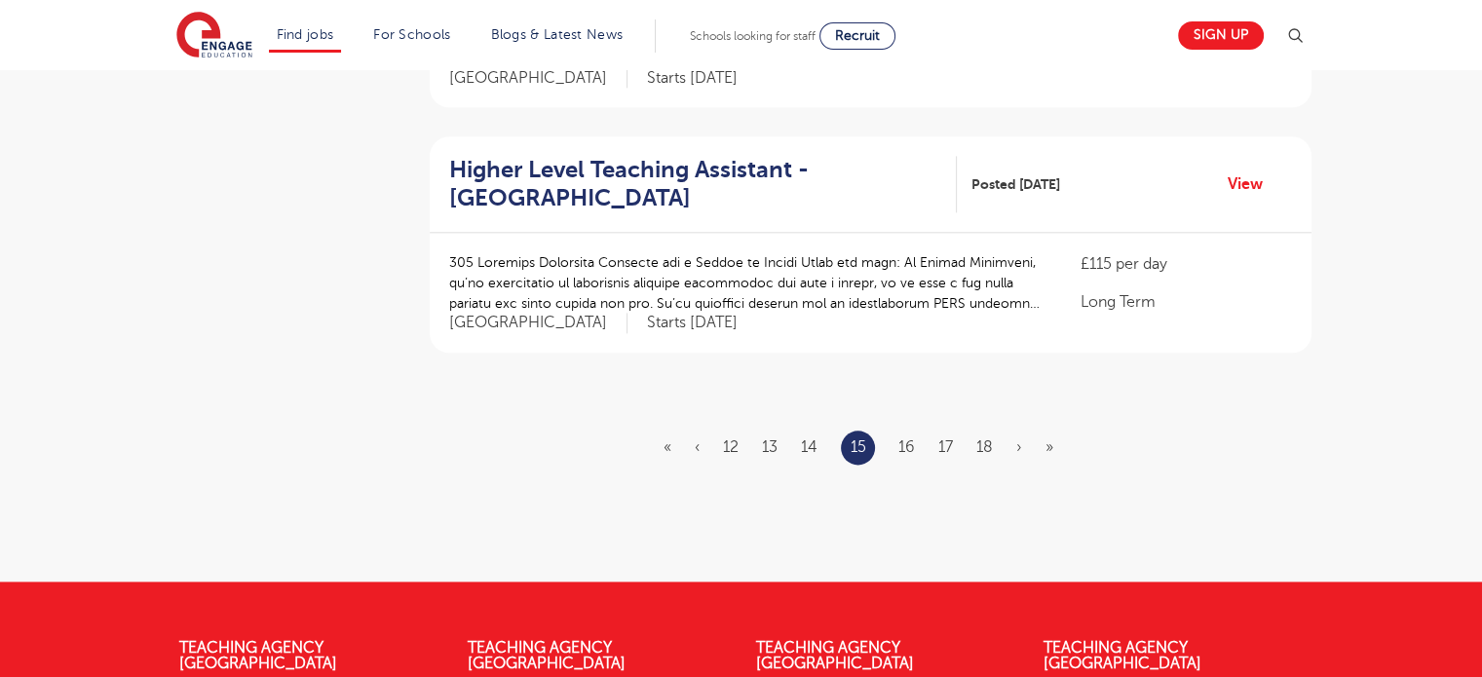
scroll to position [2436, 0]
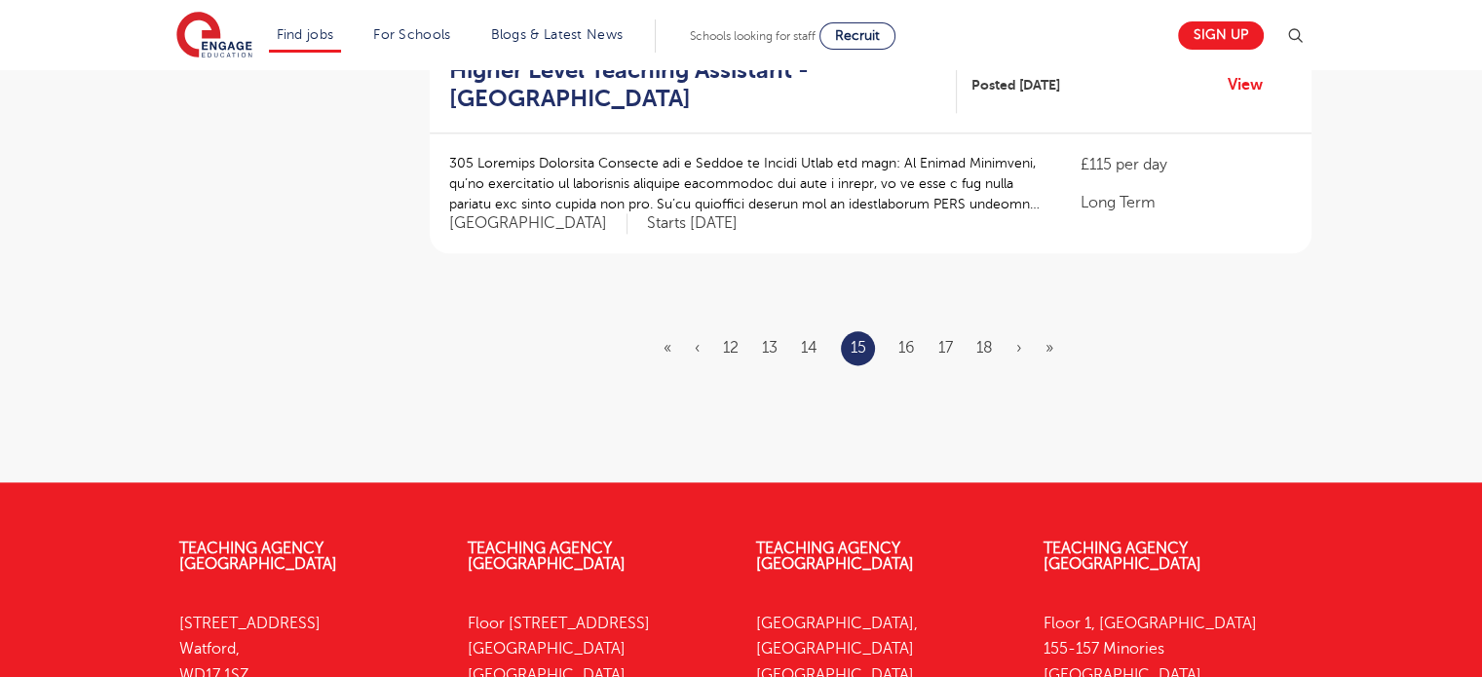
click at [905, 331] on ul "« ‹ 12 13 14 15 16 17 18 › »" at bounding box center [869, 348] width 413 height 34
click at [917, 333] on ul "« ‹ 12 13 14 15 16 17 18 › »" at bounding box center [869, 348] width 413 height 34
click at [903, 339] on link "16" at bounding box center [906, 348] width 17 height 18
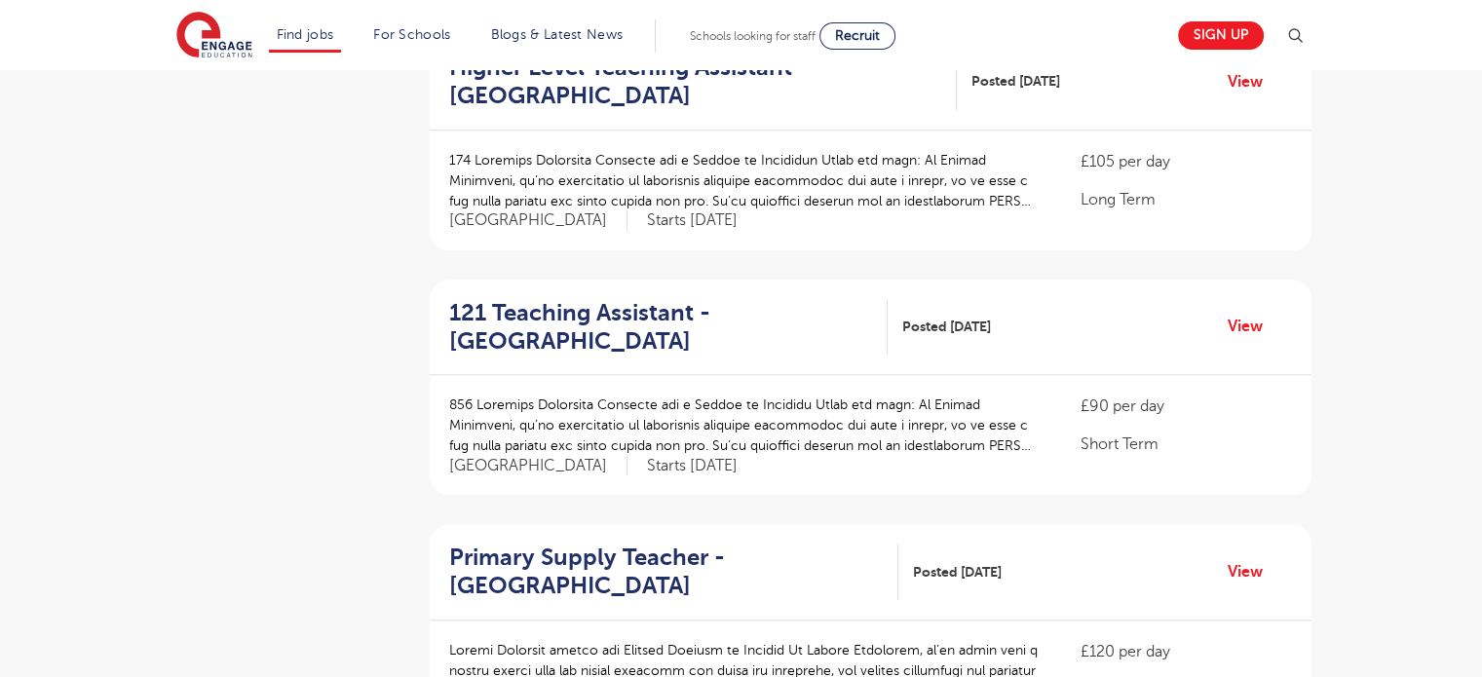
scroll to position [2436, 0]
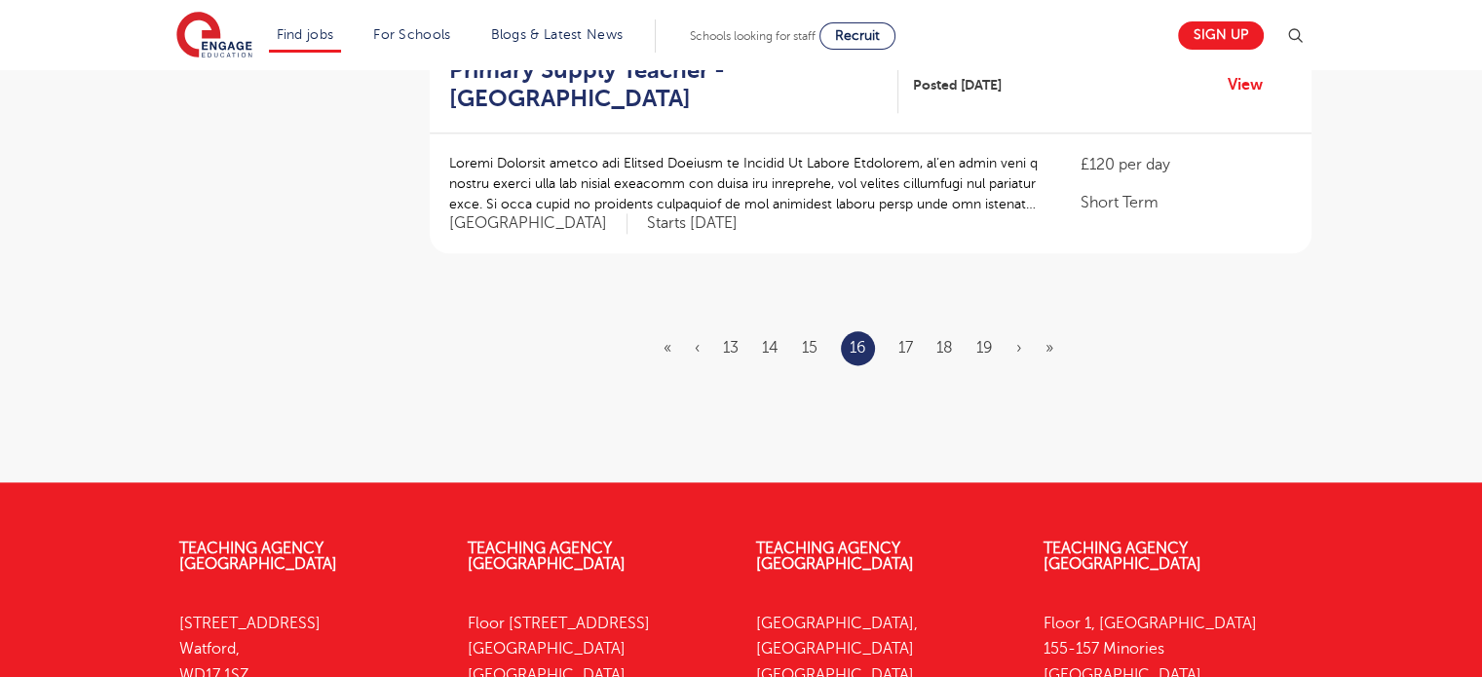
click at [914, 331] on ul "« ‹ 13 14 15 16 17 18 19 › »" at bounding box center [869, 348] width 413 height 34
click at [909, 339] on link "17" at bounding box center [905, 348] width 15 height 18
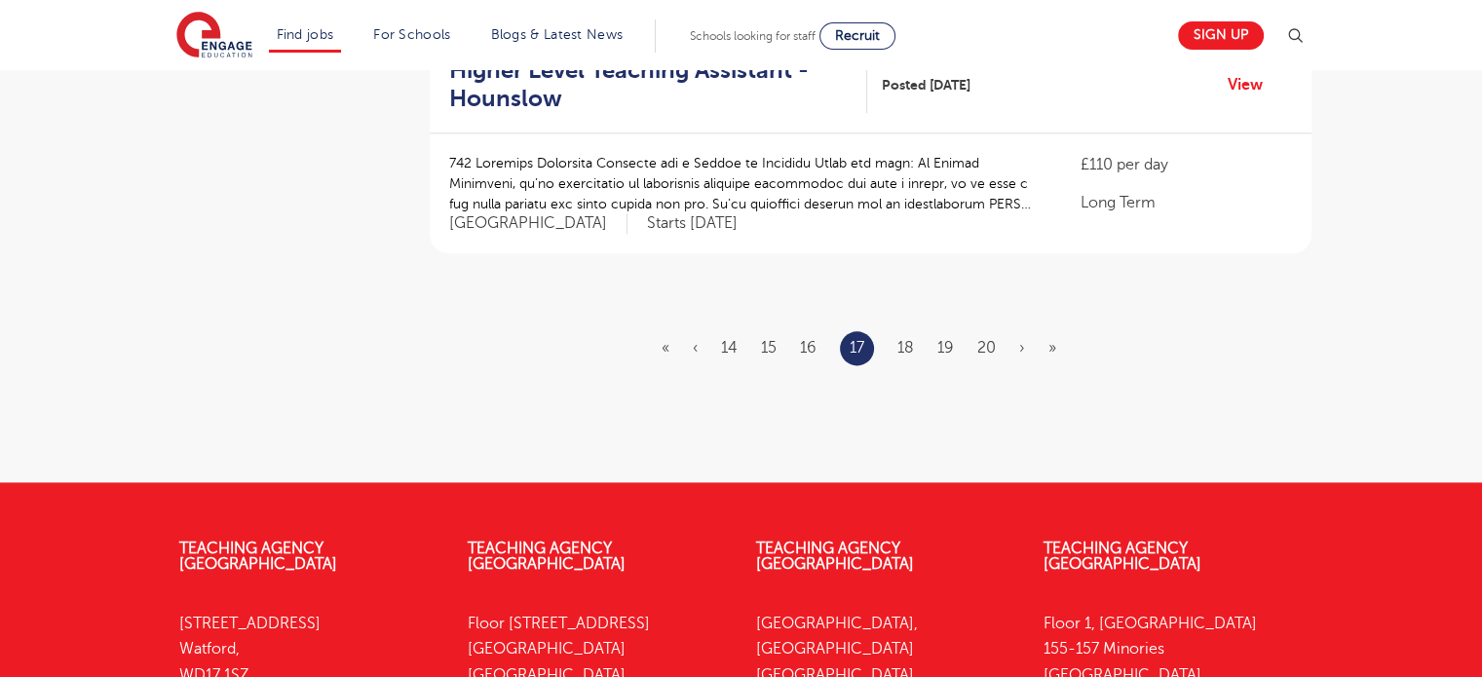
scroll to position [0, 0]
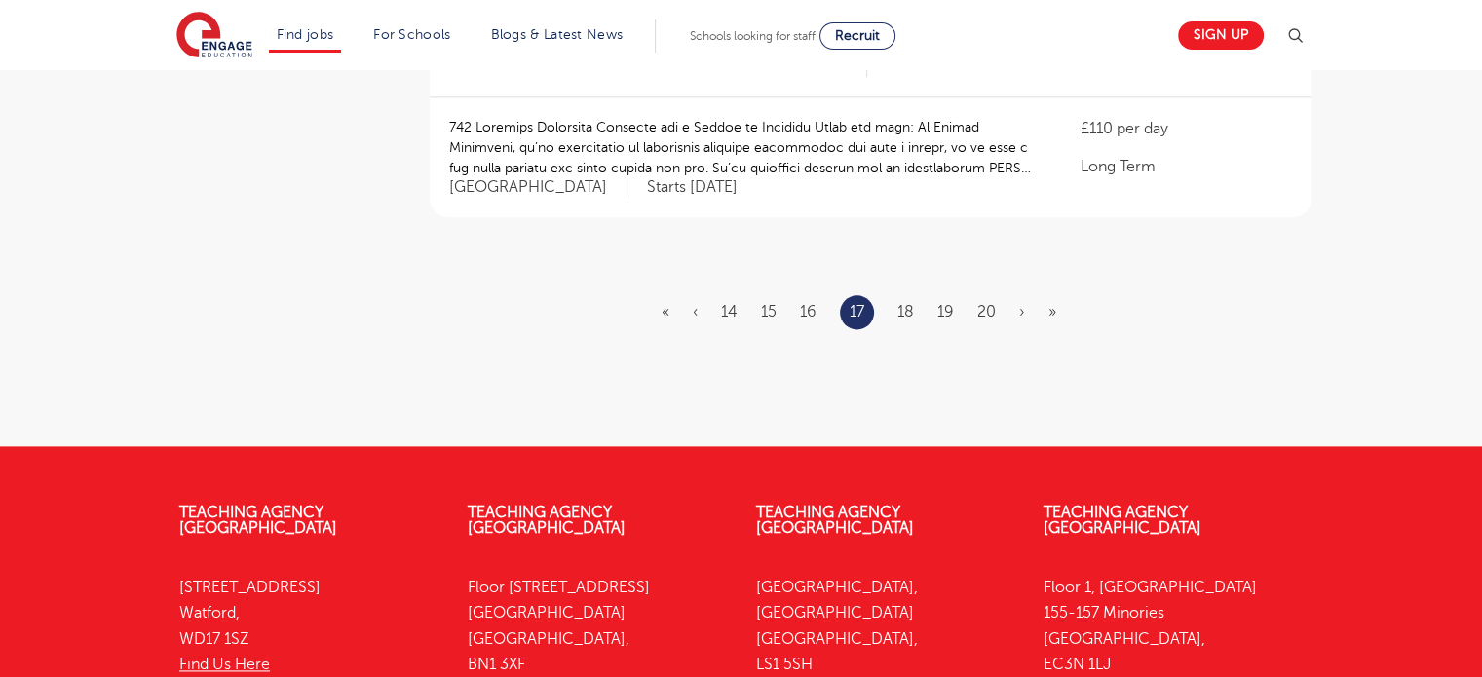
scroll to position [2533, 0]
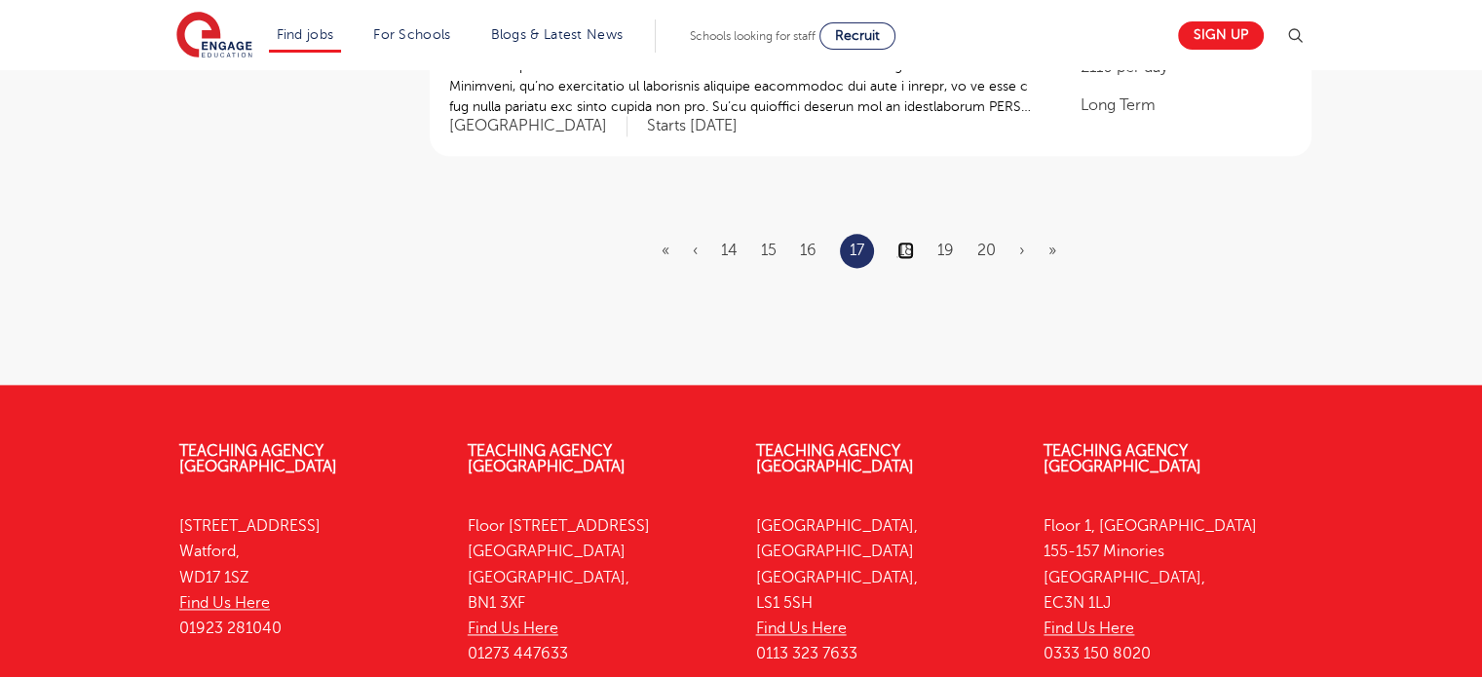
click at [904, 242] on link "18" at bounding box center [905, 251] width 17 height 18
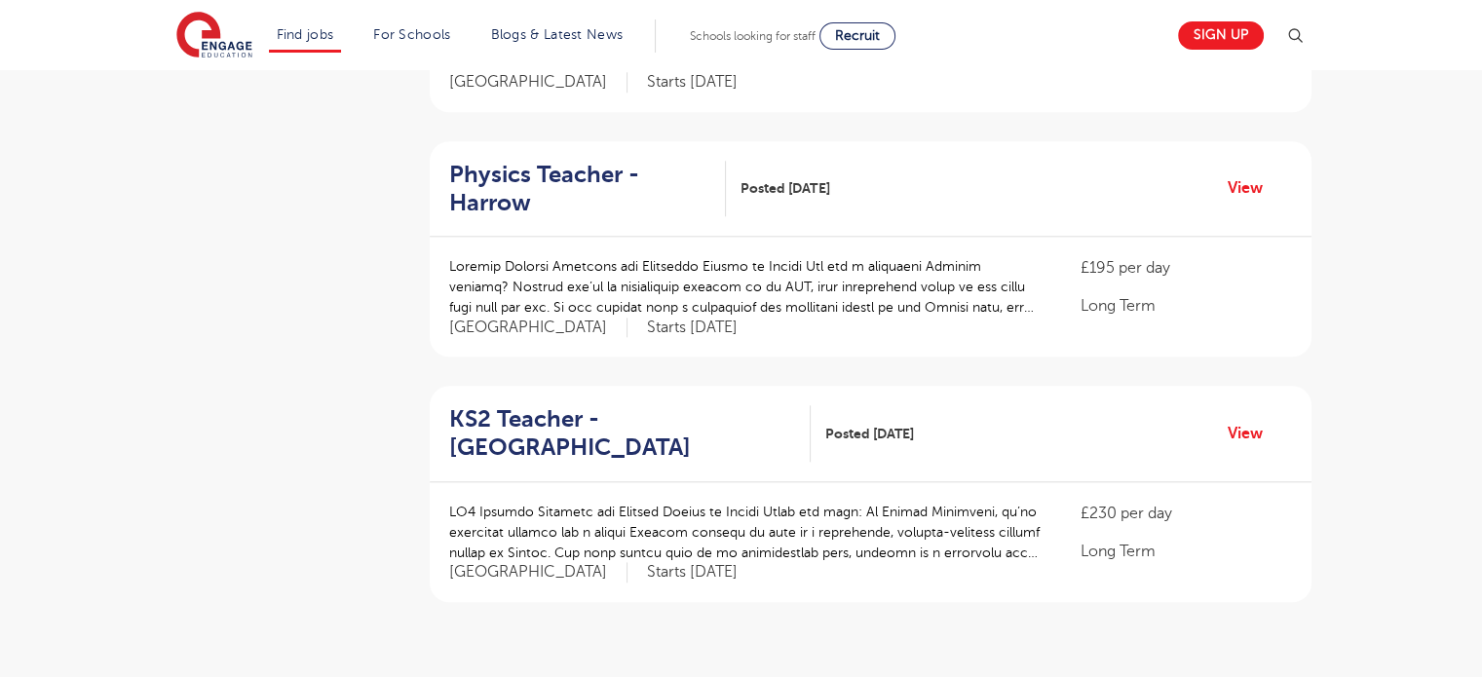
scroll to position [2338, 0]
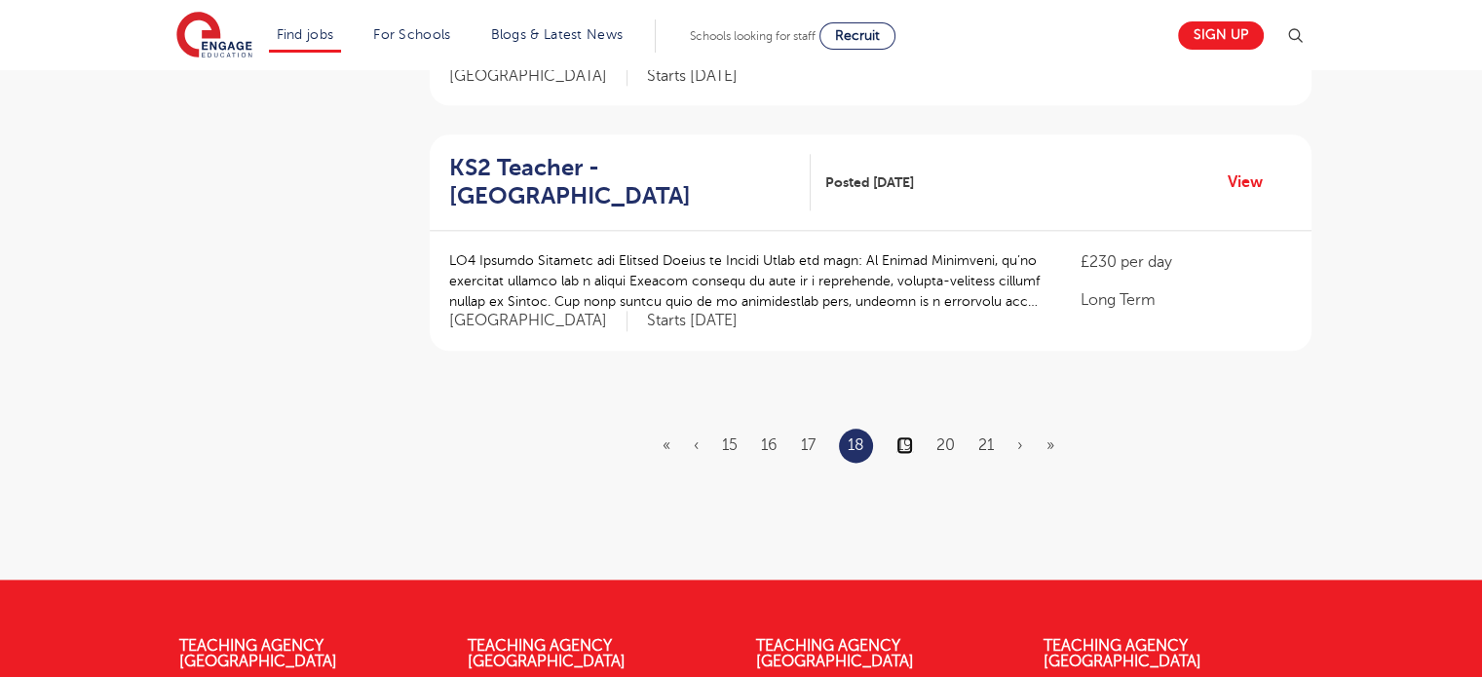
click at [905, 436] on link "19" at bounding box center [904, 445] width 17 height 18
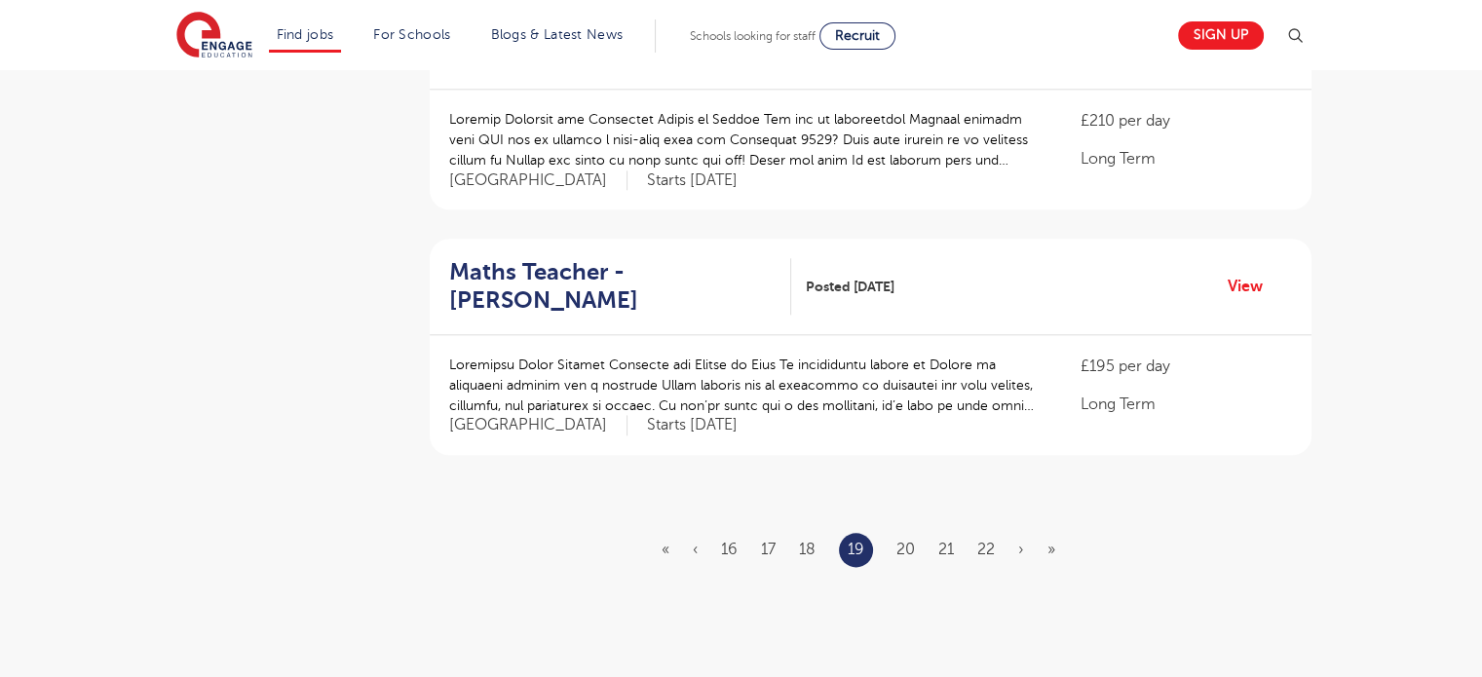
scroll to position [2338, 0]
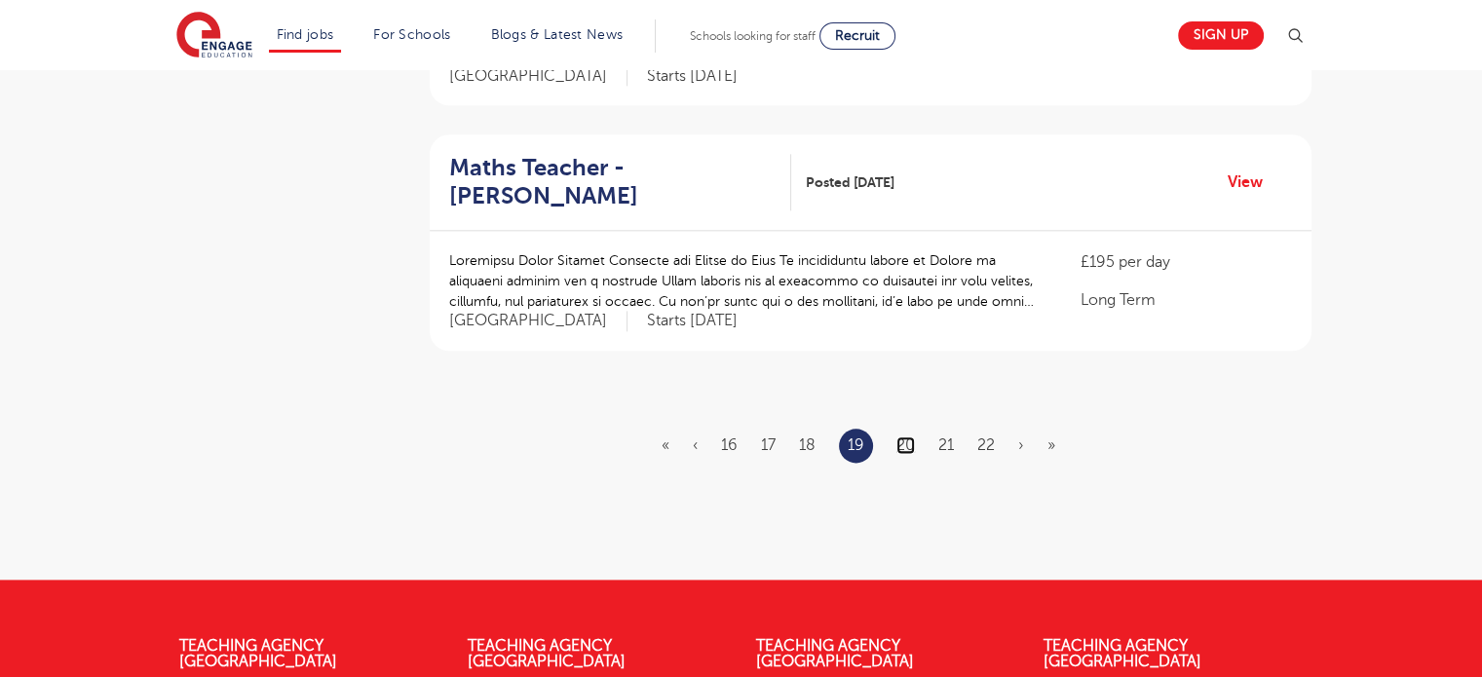
click at [907, 436] on link "20" at bounding box center [905, 445] width 19 height 18
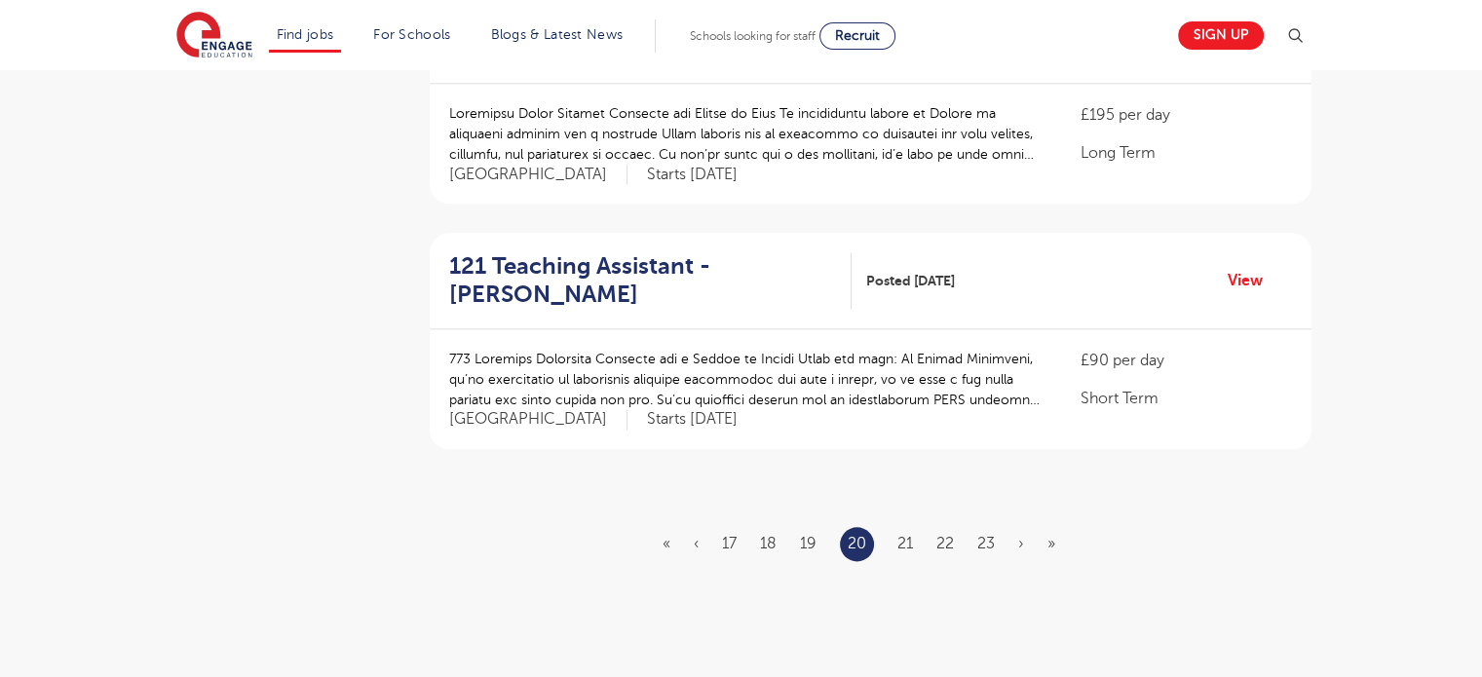
scroll to position [2436, 0]
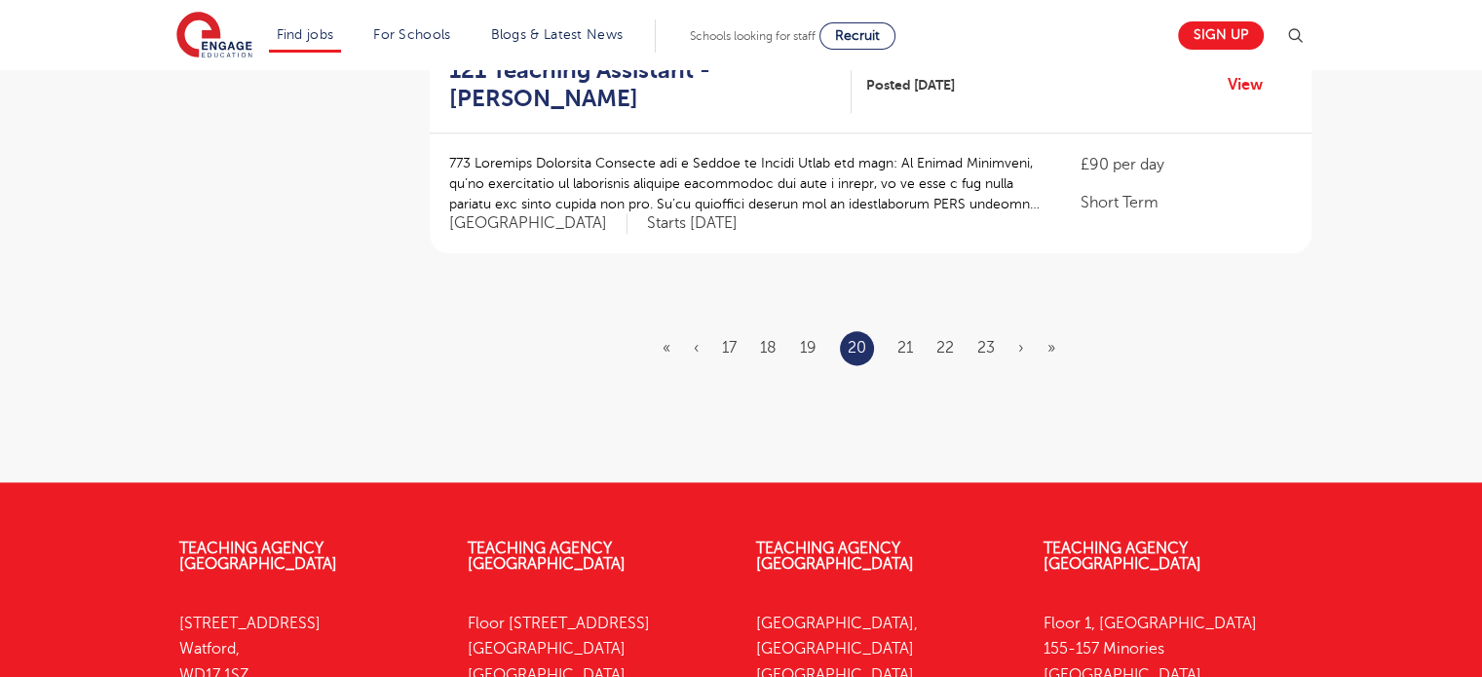
click at [913, 331] on ul "« ‹ 17 18 19 20 21 22 23 › »" at bounding box center [870, 348] width 416 height 34
click at [908, 339] on link "21" at bounding box center [905, 348] width 16 height 18
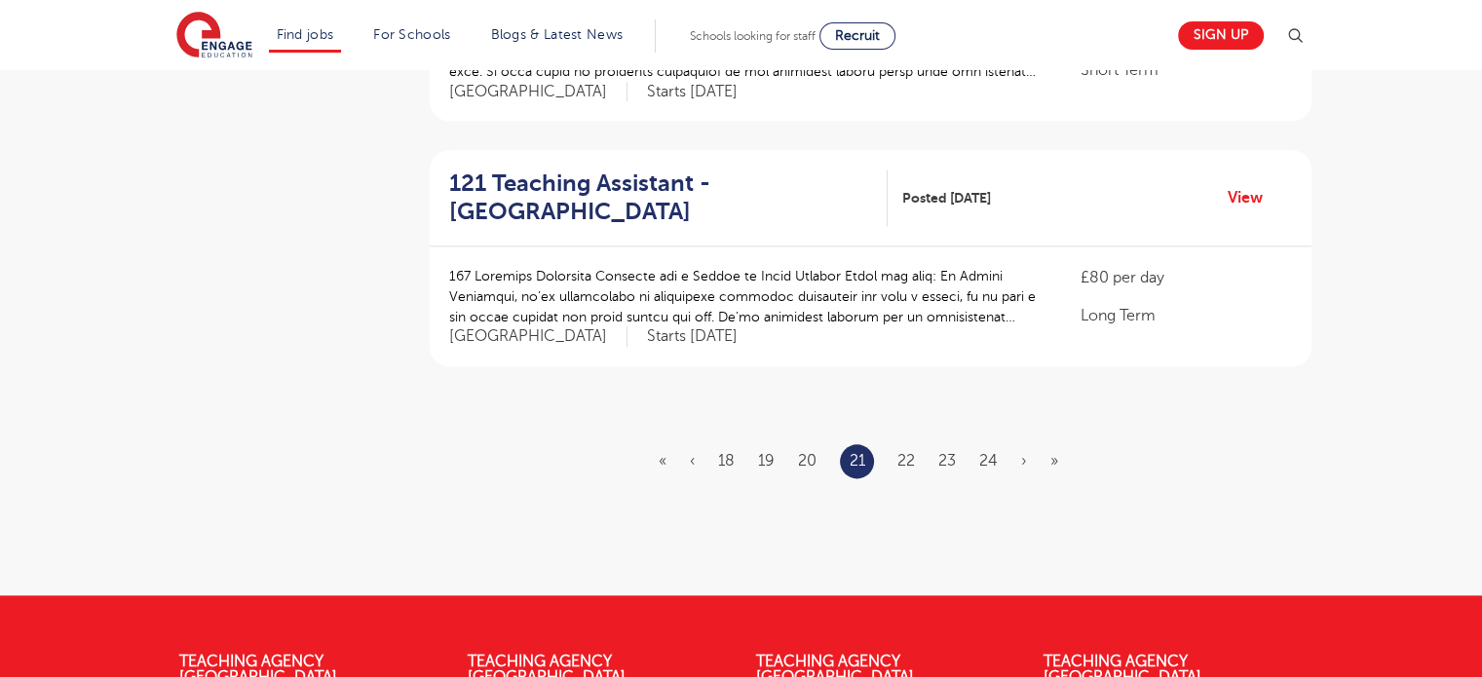
scroll to position [2436, 0]
